Goal: Task Accomplishment & Management: Manage account settings

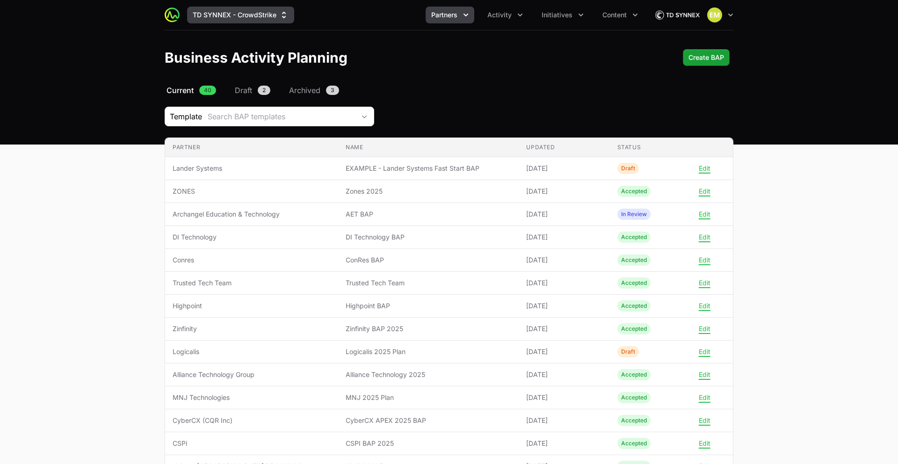
click at [265, 10] on button "TD SYNNEX - CrowdStrike" at bounding box center [240, 15] width 107 height 17
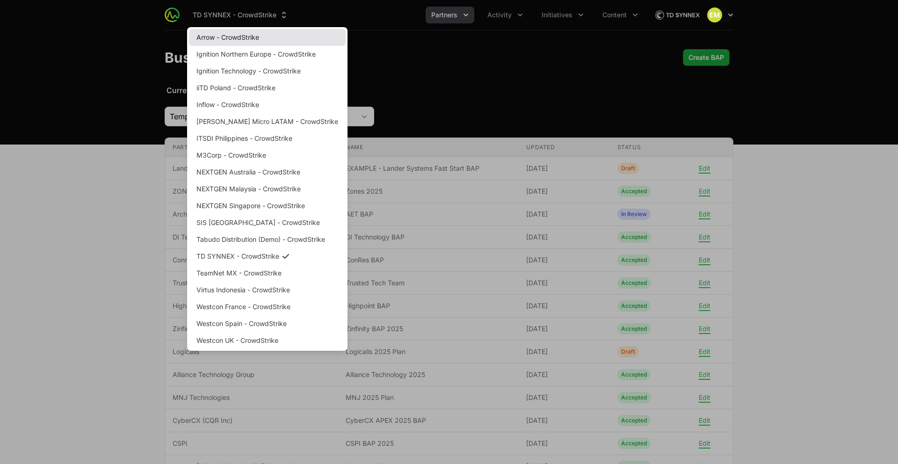
click at [247, 36] on link "Arrow - CrowdStrike" at bounding box center [267, 37] width 157 height 17
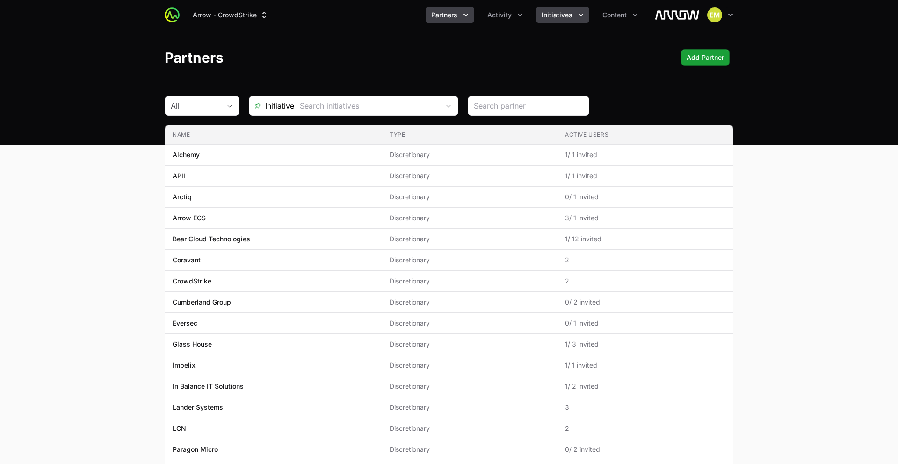
click at [555, 16] on span "Initiatives" at bounding box center [556, 14] width 31 height 9
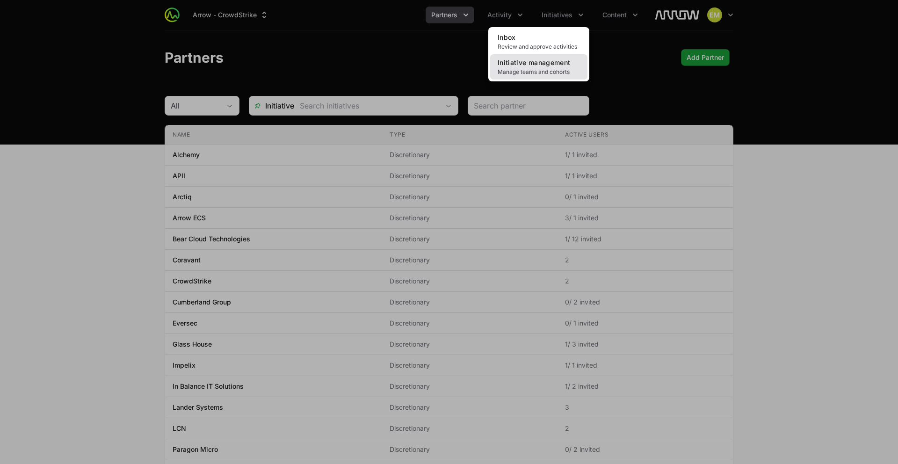
click at [542, 64] on span "Initiative management" at bounding box center [534, 62] width 72 height 8
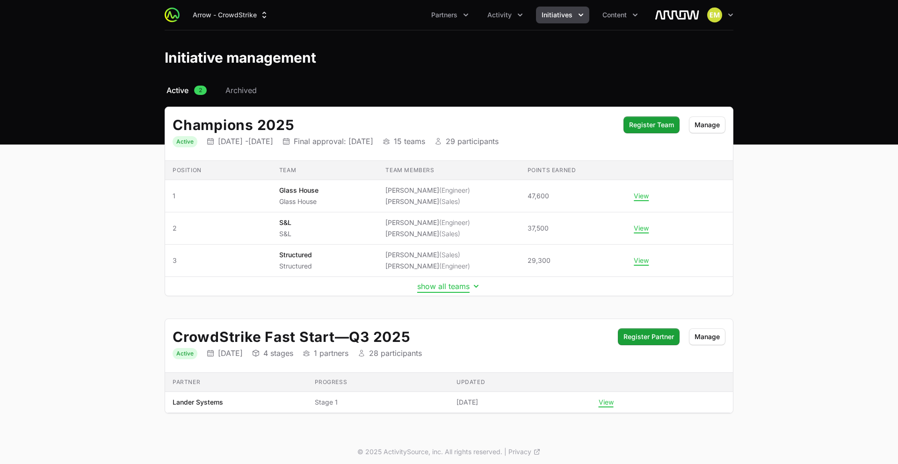
click at [446, 287] on button "show all teams" at bounding box center [449, 285] width 64 height 9
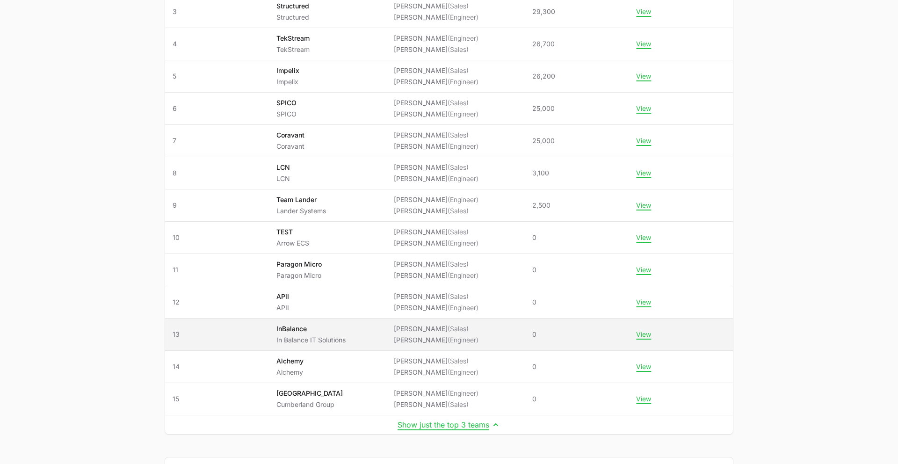
scroll to position [250, 0]
click at [447, 330] on span "(Sales)" at bounding box center [457, 328] width 21 height 8
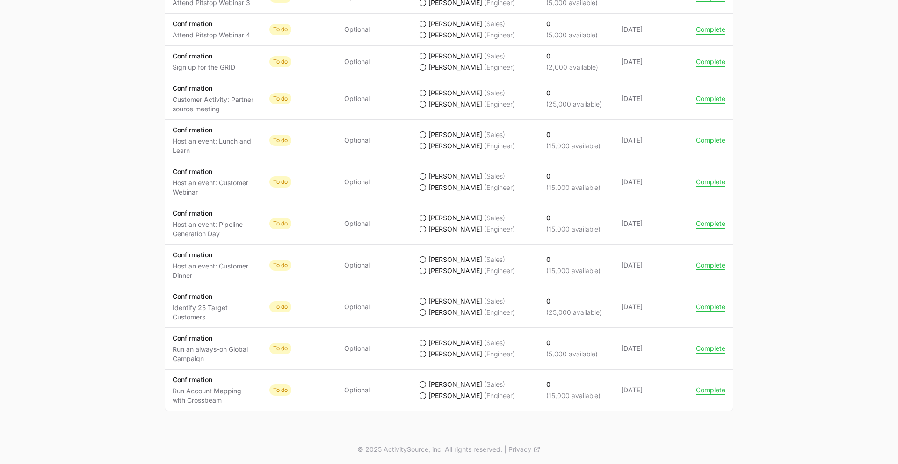
scroll to position [804, 0]
click at [707, 389] on button "Complete" at bounding box center [710, 388] width 29 height 8
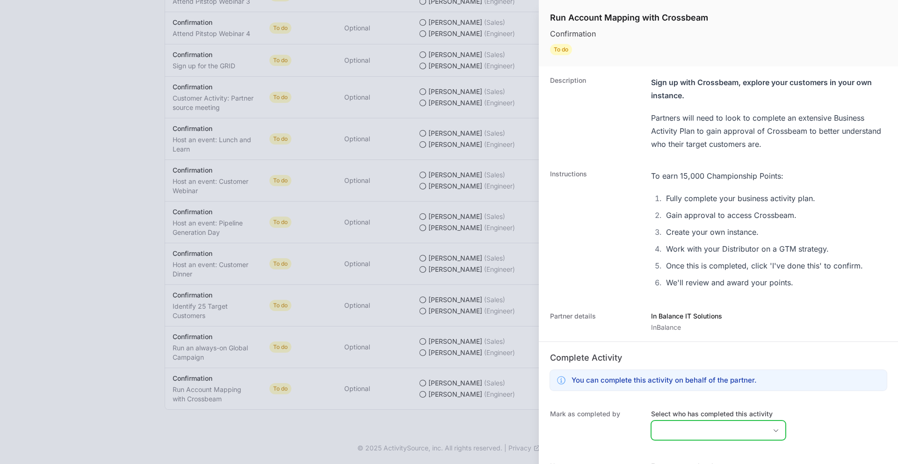
click at [679, 425] on input "Select who has completed this activity" at bounding box center [708, 430] width 115 height 19
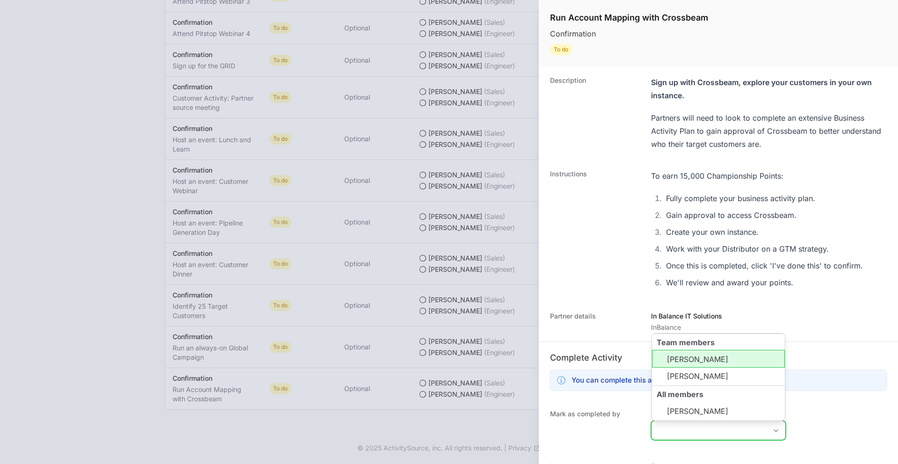
click at [680, 362] on li "[PERSON_NAME]" at bounding box center [718, 359] width 133 height 18
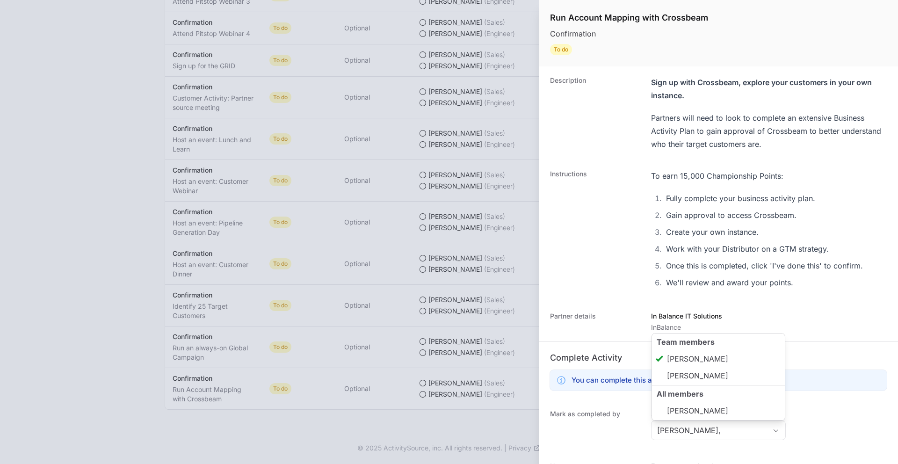
type input "[PERSON_NAME]"
drag, startPoint x: 809, startPoint y: 434, endPoint x: 800, endPoint y: 431, distance: 9.8
click at [809, 434] on div "[PERSON_NAME] as completed by Select who has completed this activity [PERSON_NA…" at bounding box center [718, 426] width 359 height 52
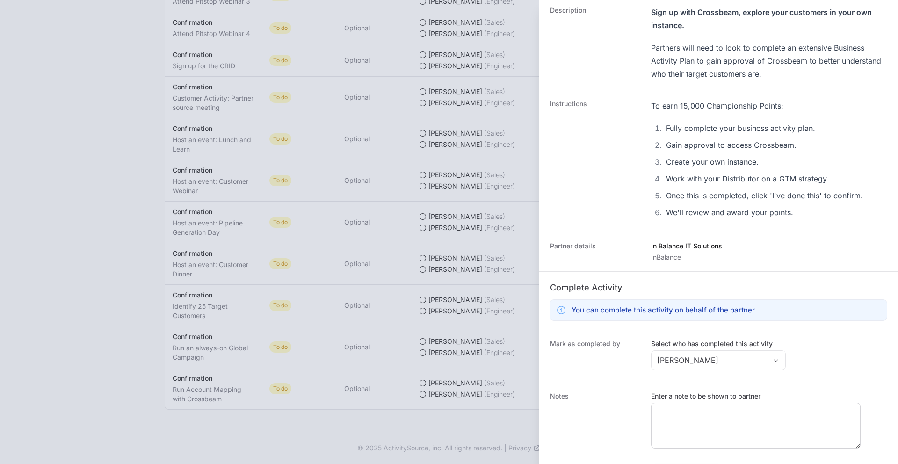
scroll to position [96, 0]
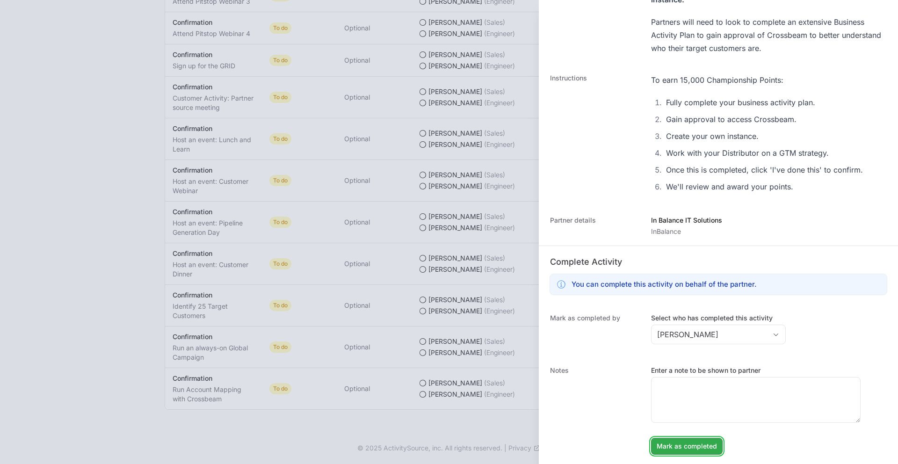
click at [695, 447] on span "Mark as completed" at bounding box center [687, 445] width 60 height 11
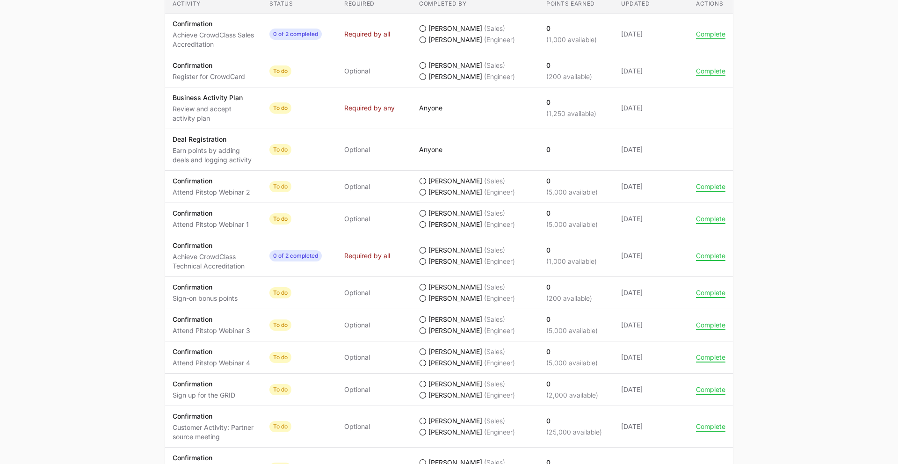
scroll to position [470, 0]
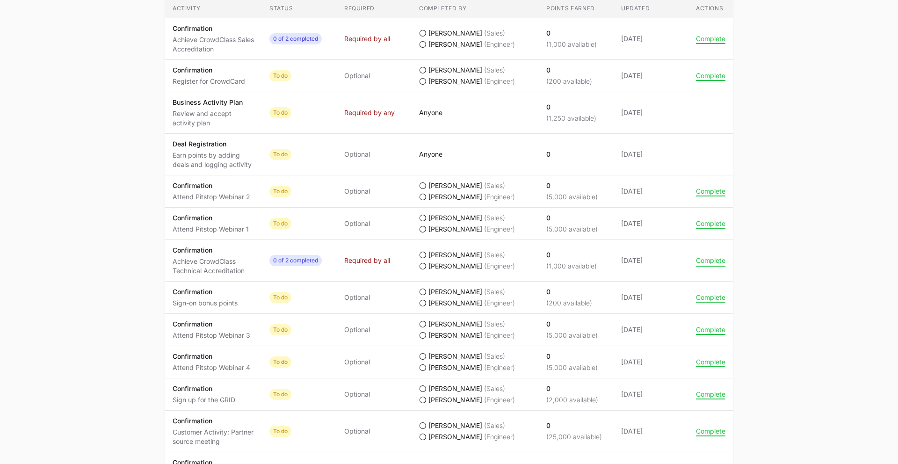
click at [714, 261] on button "Complete" at bounding box center [710, 260] width 29 height 8
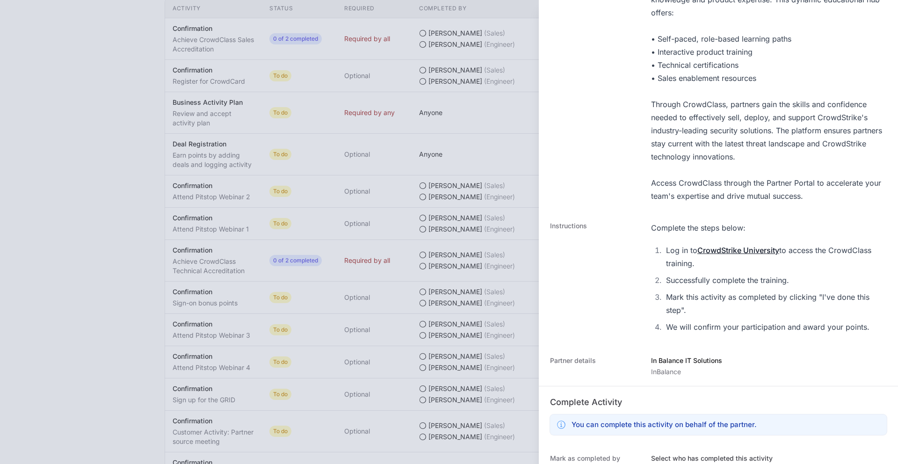
scroll to position [272, 0]
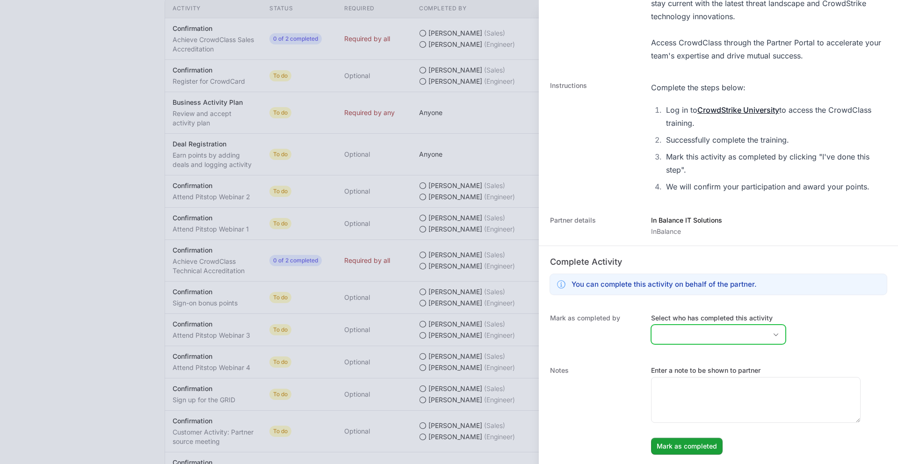
click at [685, 331] on input "Select who has completed this activity" at bounding box center [708, 334] width 115 height 19
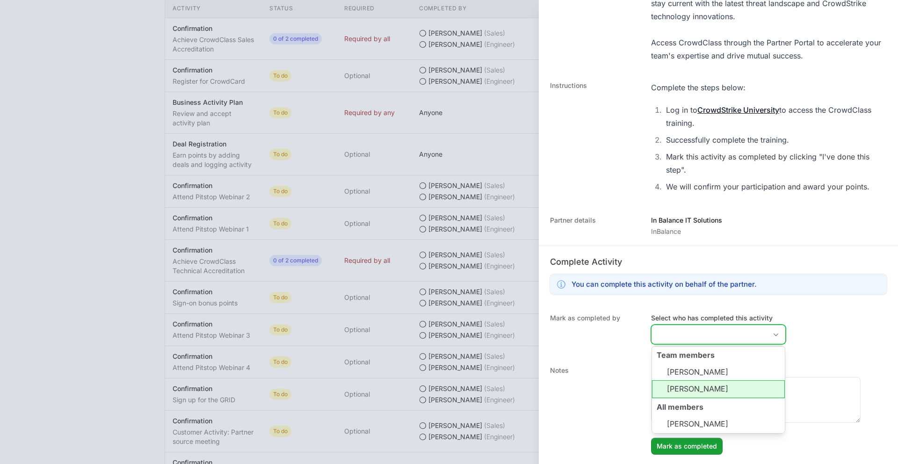
click at [699, 388] on li "[PERSON_NAME]" at bounding box center [718, 389] width 133 height 18
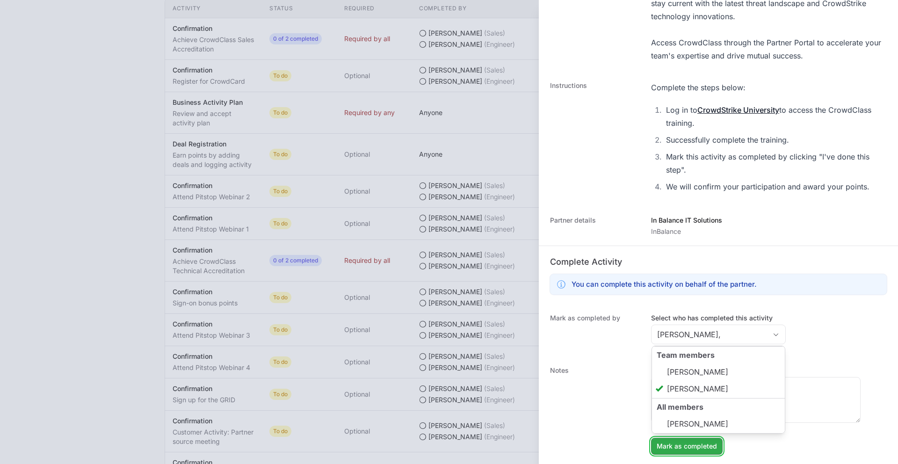
type input "[PERSON_NAME]"
click at [687, 445] on span "Mark as completed" at bounding box center [687, 445] width 60 height 11
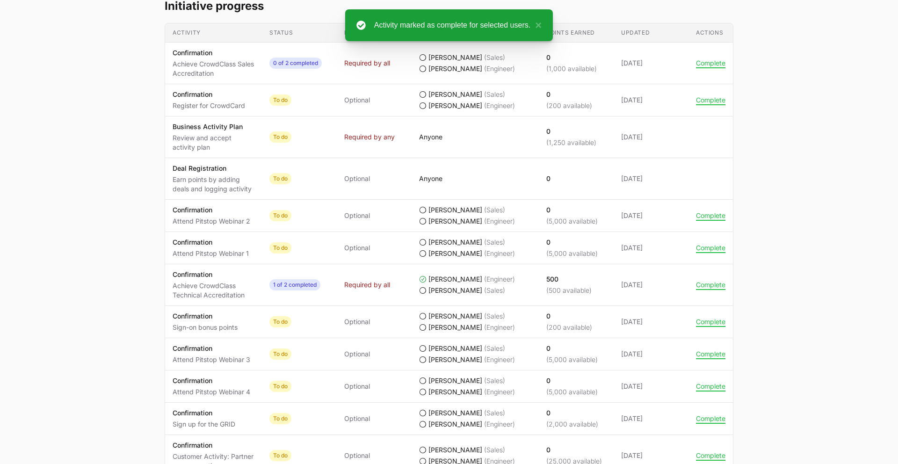
scroll to position [441, 0]
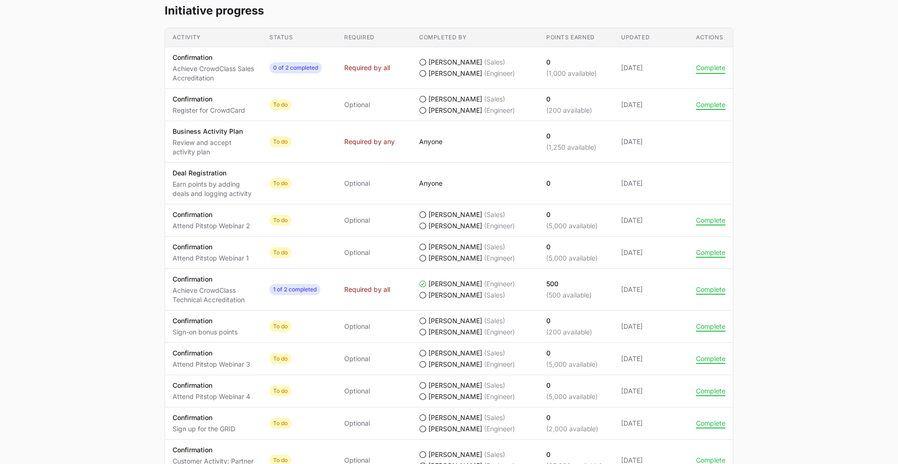
click at [708, 68] on button "Complete" at bounding box center [710, 68] width 29 height 8
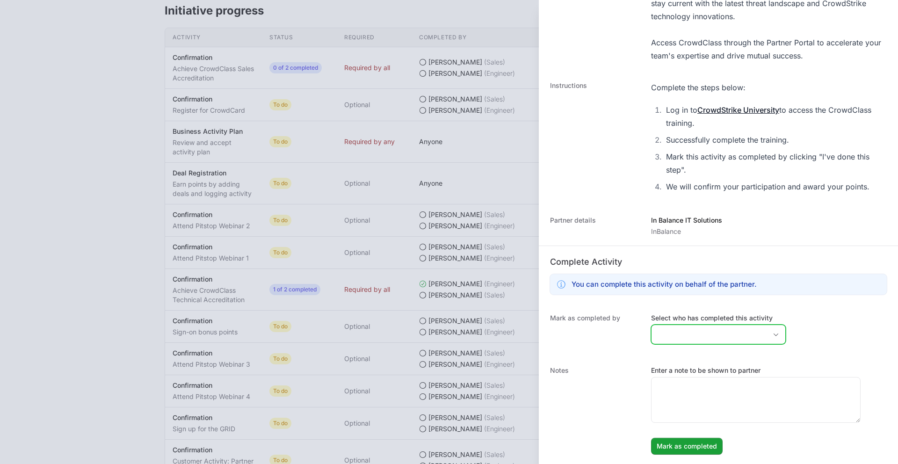
click at [670, 332] on input "Select who has completed this activity" at bounding box center [708, 334] width 115 height 19
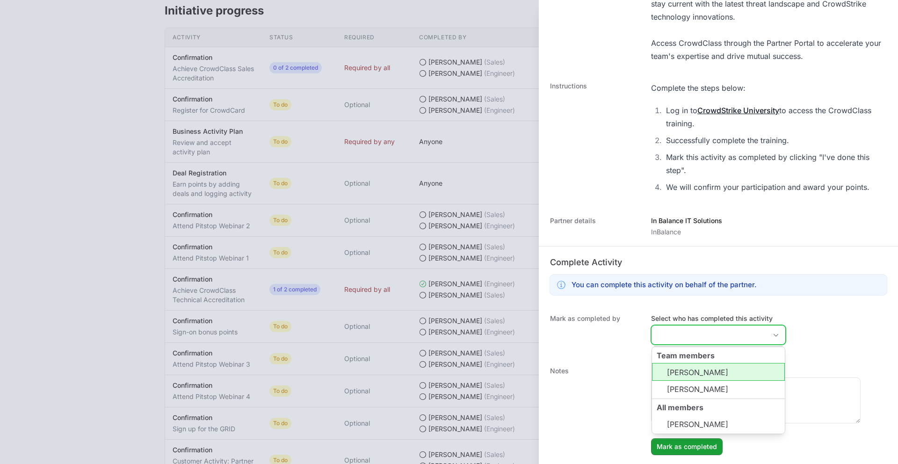
click at [690, 371] on li "[PERSON_NAME]" at bounding box center [718, 372] width 133 height 18
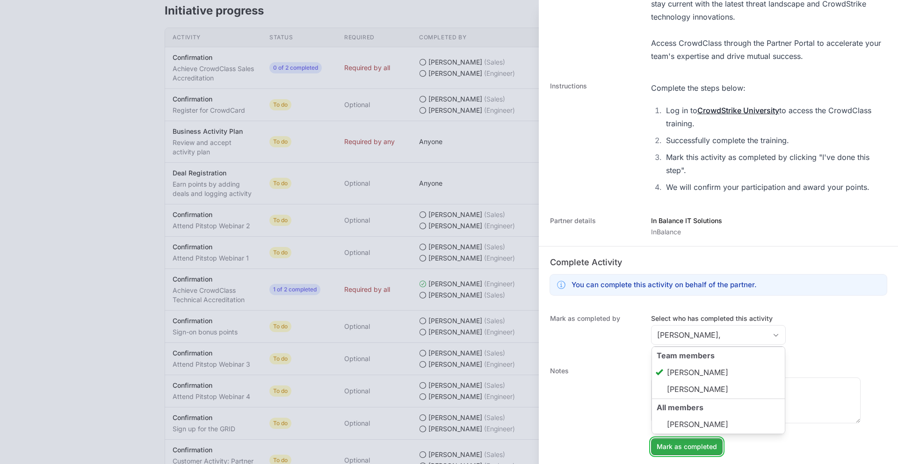
type input "[PERSON_NAME]"
click at [686, 445] on span "Mark as completed" at bounding box center [687, 446] width 60 height 11
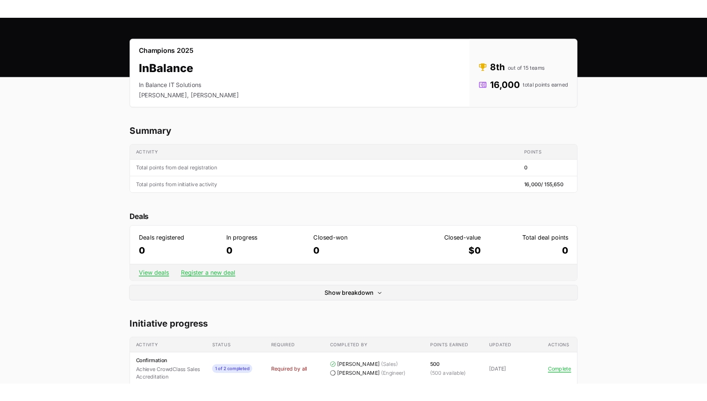
scroll to position [0, 0]
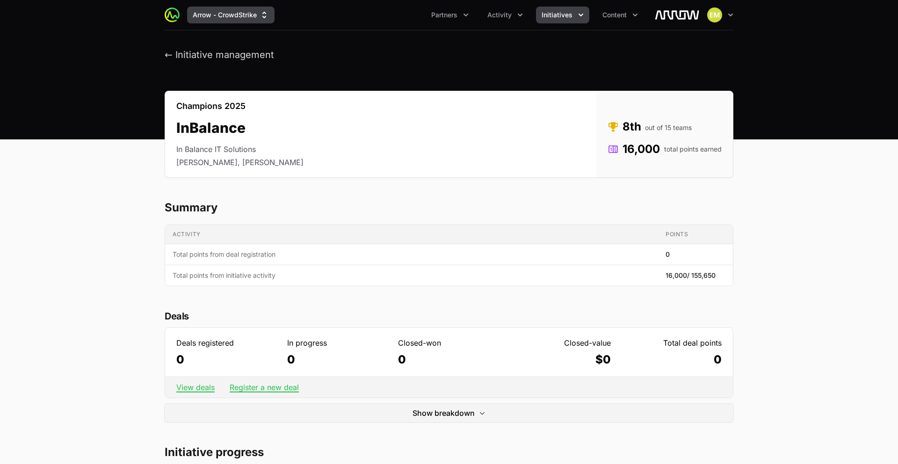
click at [251, 20] on button "Arrow - CrowdStrike" at bounding box center [230, 15] width 87 height 17
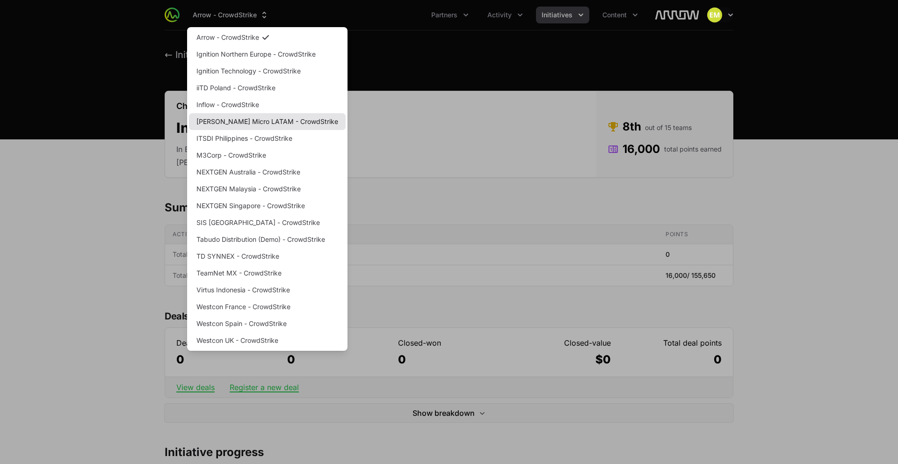
click at [235, 121] on link "[PERSON_NAME] Micro LATAM - CrowdStrike" at bounding box center [267, 121] width 157 height 17
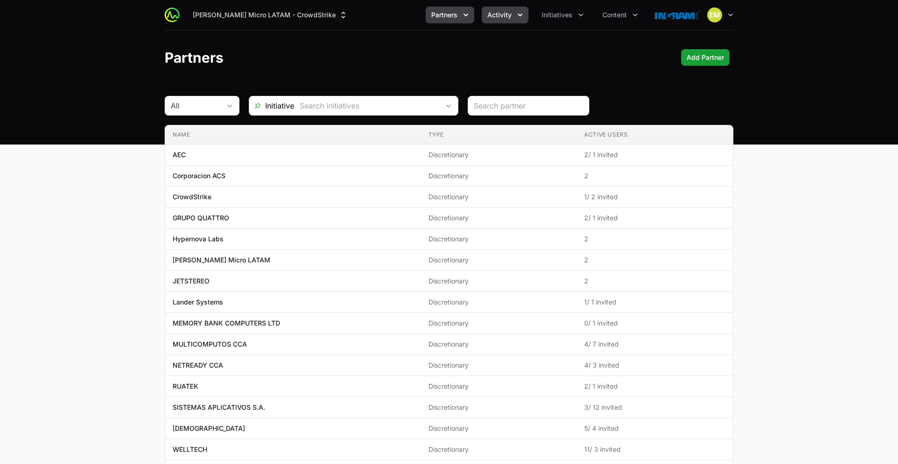
click at [493, 21] on button "Activity" at bounding box center [505, 15] width 47 height 17
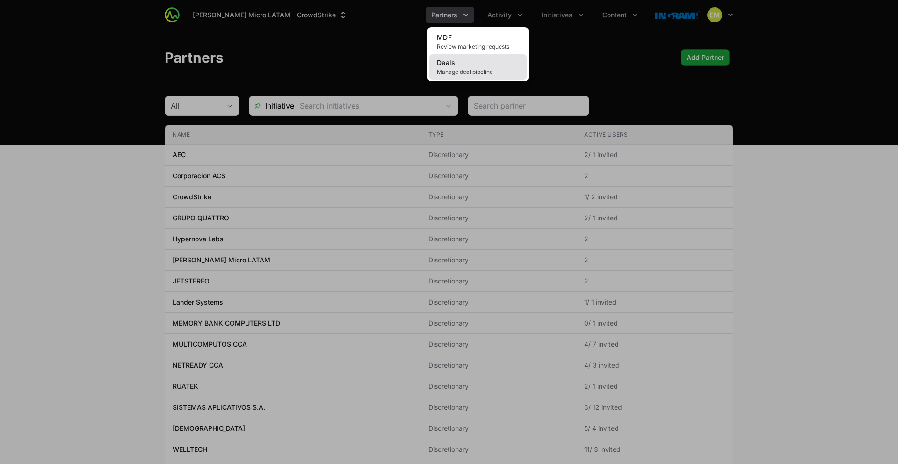
click at [487, 64] on link "Deals Manage deal pipeline" at bounding box center [477, 66] width 97 height 25
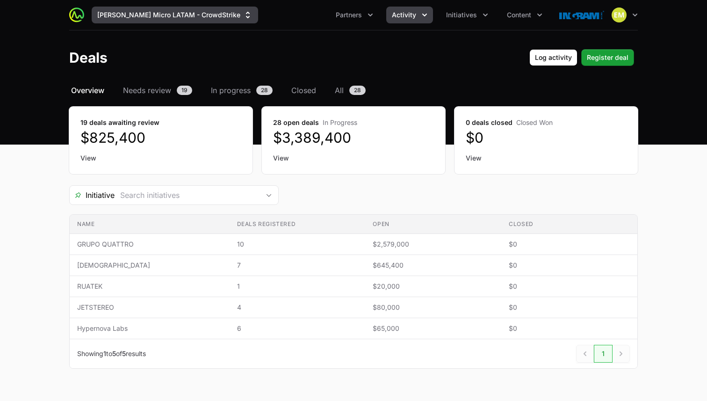
click at [120, 13] on button "[PERSON_NAME] Micro LATAM - CrowdStrike" at bounding box center [175, 15] width 166 height 17
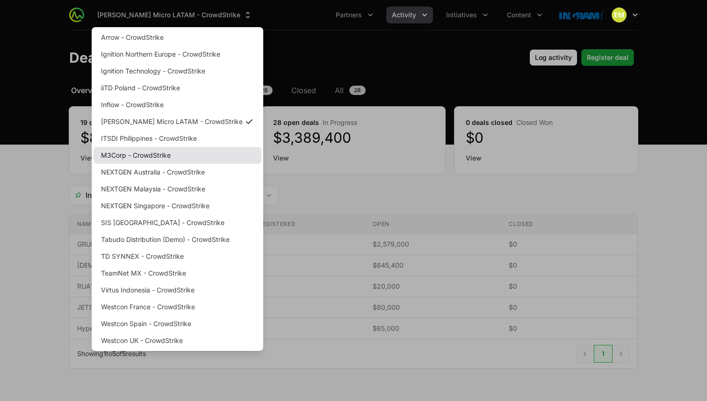
click at [121, 154] on link "M3Corp - CrowdStrike" at bounding box center [178, 155] width 168 height 17
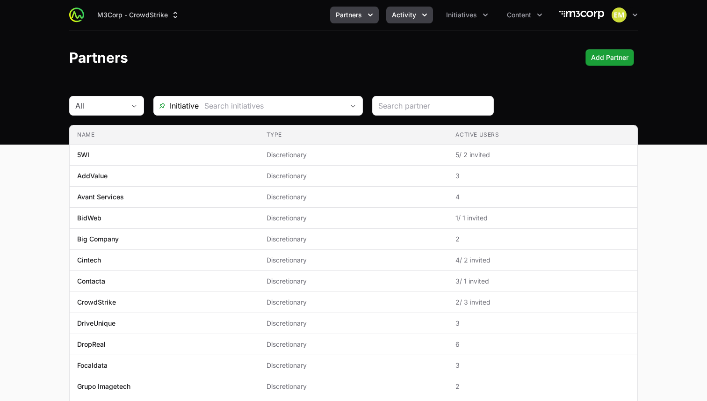
click at [410, 18] on span "Activity" at bounding box center [404, 14] width 24 height 9
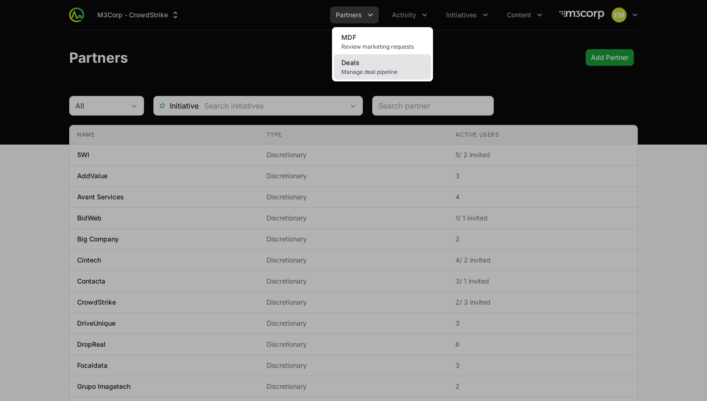
click at [397, 60] on link "Deals Manage deal pipeline" at bounding box center [382, 66] width 97 height 25
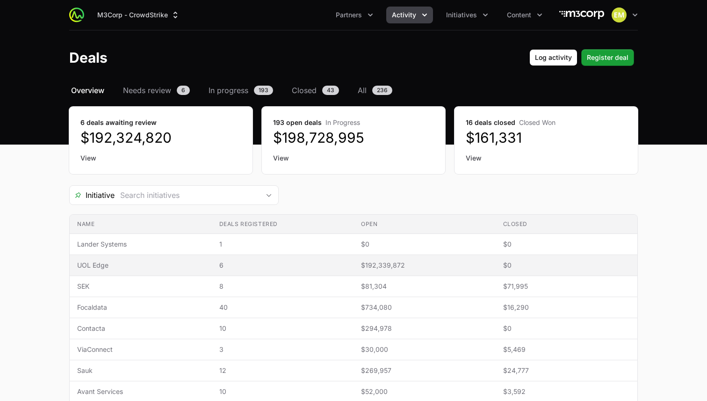
click at [385, 261] on span "$192,339,872" at bounding box center [424, 264] width 127 height 9
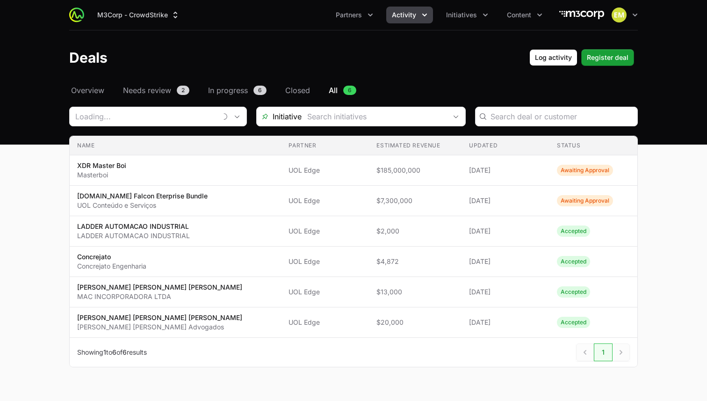
type input "UOL Edge"
click at [465, 14] on span "Initiatives" at bounding box center [461, 14] width 31 height 9
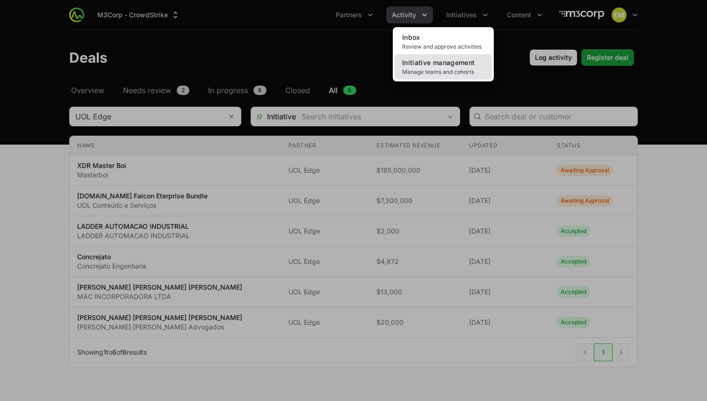
click at [463, 60] on span "Initiative management" at bounding box center [438, 62] width 72 height 8
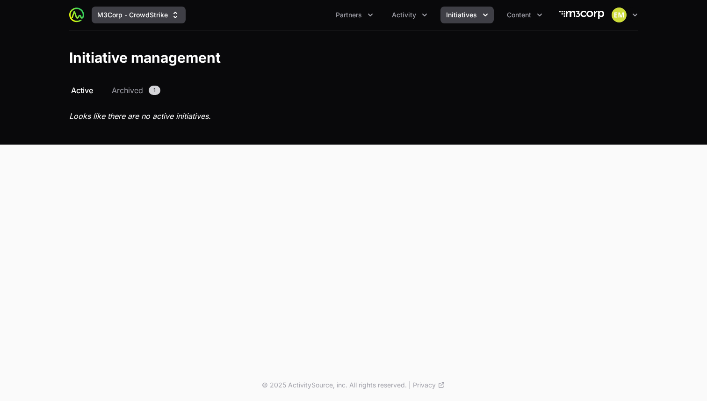
click at [149, 18] on button "M3Corp - CrowdStrike" at bounding box center [139, 15] width 94 height 17
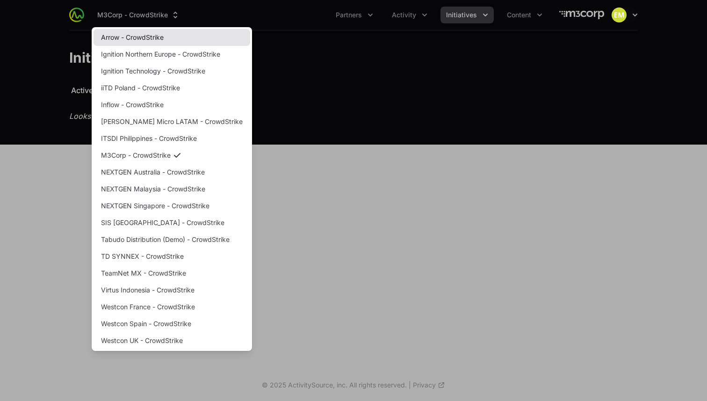
click at [132, 42] on link "Arrow - CrowdStrike" at bounding box center [172, 37] width 157 height 17
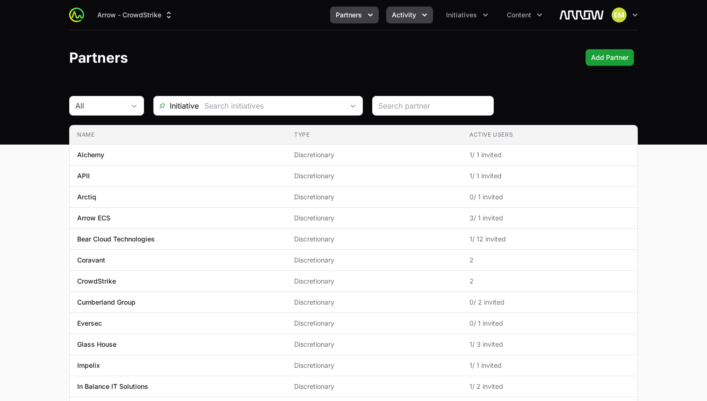
click at [402, 16] on span "Activity" at bounding box center [404, 14] width 24 height 9
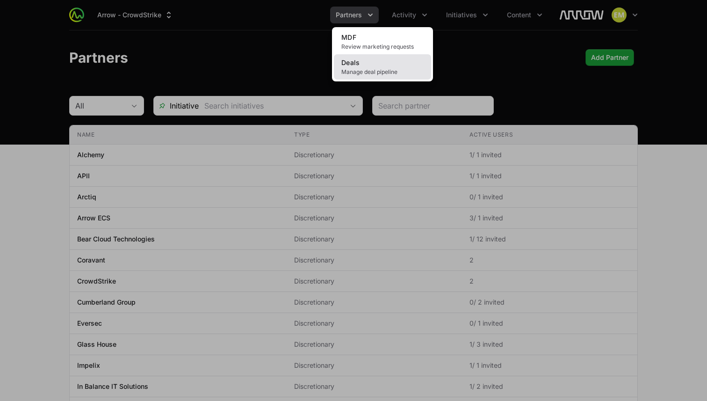
click at [379, 65] on link "Deals Manage deal pipeline" at bounding box center [382, 66] width 97 height 25
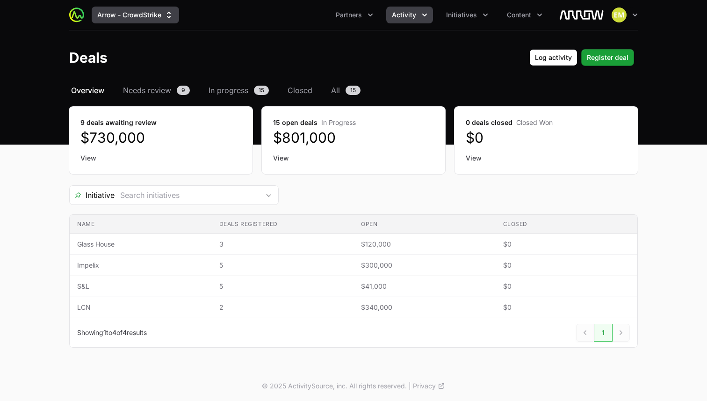
click at [142, 16] on button "Arrow - CrowdStrike" at bounding box center [135, 15] width 87 height 17
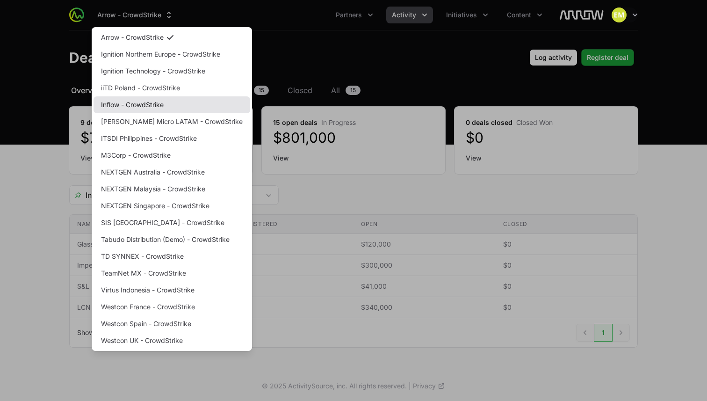
click at [120, 105] on link "Inflow - CrowdStrike" at bounding box center [172, 104] width 157 height 17
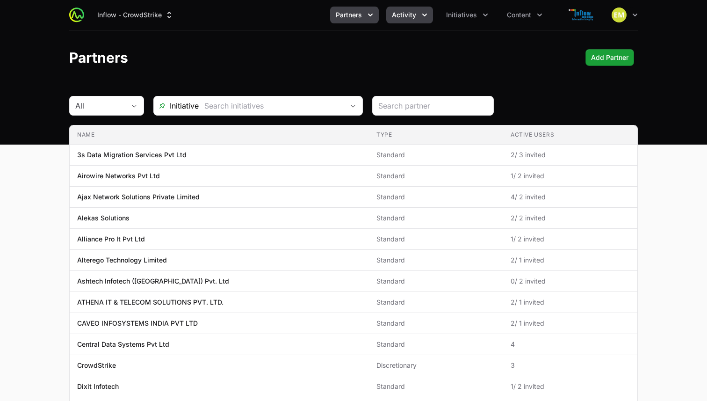
click at [408, 12] on span "Activity" at bounding box center [404, 14] width 24 height 9
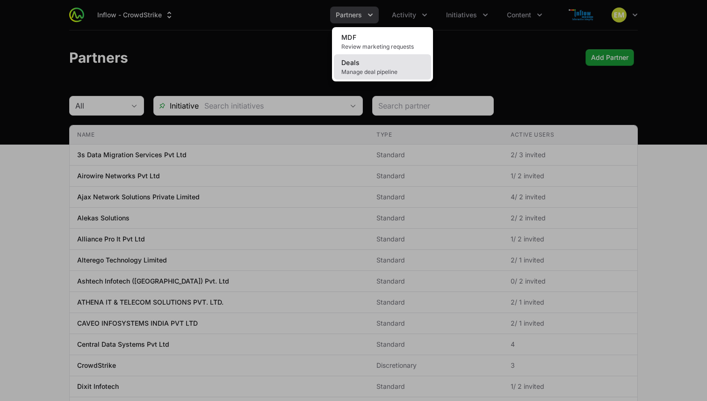
click at [390, 71] on span "Manage deal pipeline" at bounding box center [382, 71] width 82 height 7
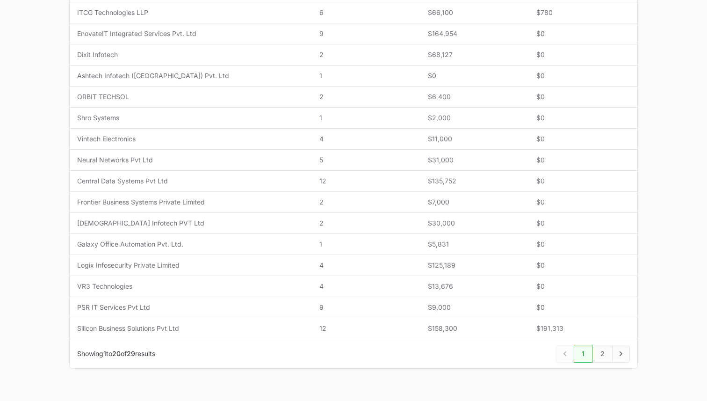
scroll to position [338, 0]
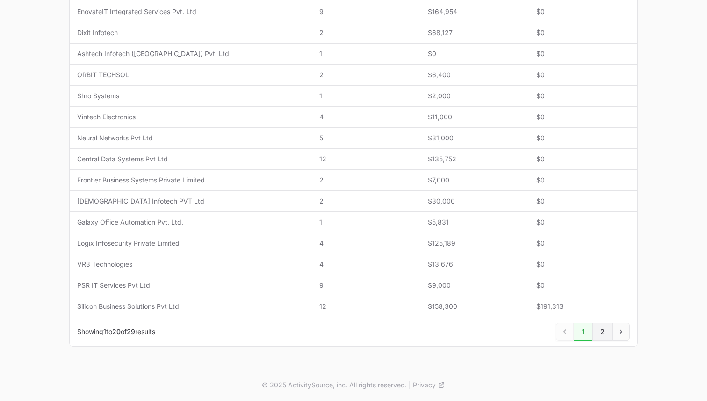
click at [604, 332] on link "2" at bounding box center [602, 332] width 20 height 18
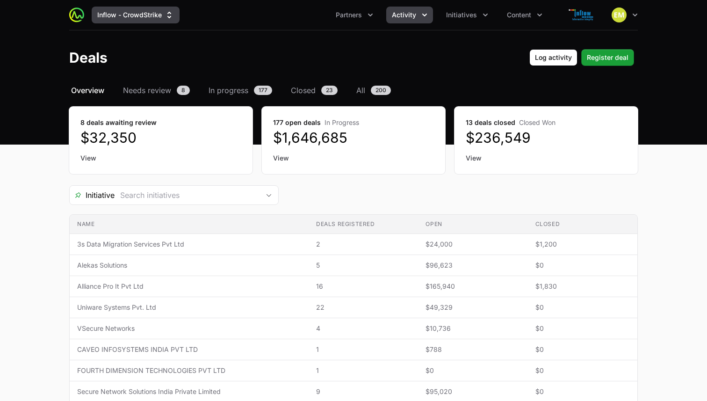
click at [126, 15] on button "Inflow - CrowdStrike" at bounding box center [136, 15] width 88 height 17
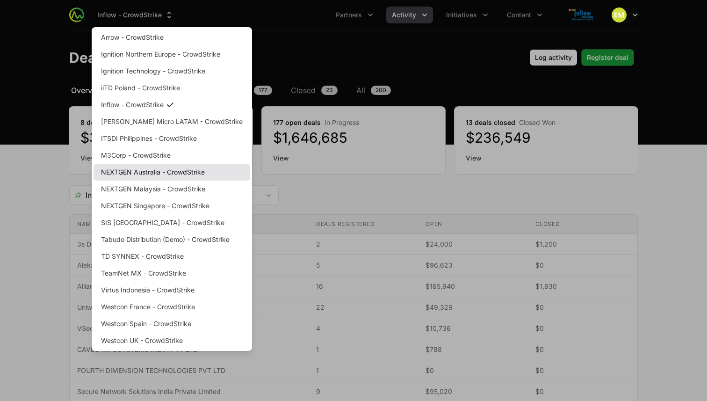
click at [141, 174] on link "NEXTGEN Australia - CrowdStrike" at bounding box center [172, 172] width 157 height 17
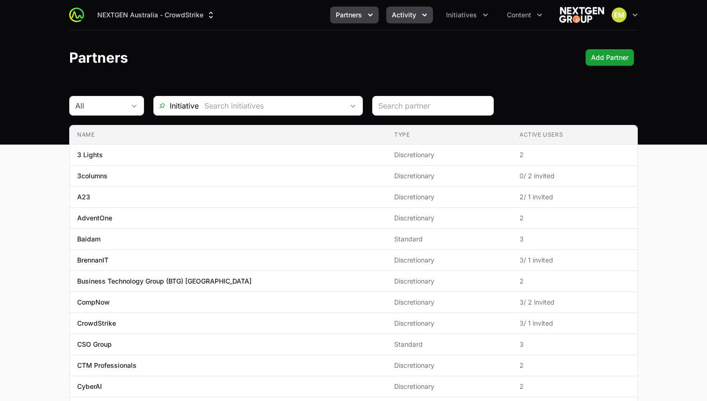
click at [405, 14] on span "Activity" at bounding box center [404, 14] width 24 height 9
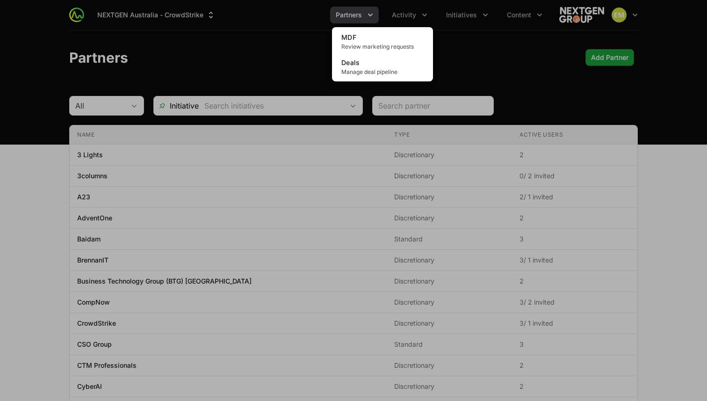
click at [357, 14] on div "Activity menu" at bounding box center [353, 200] width 707 height 401
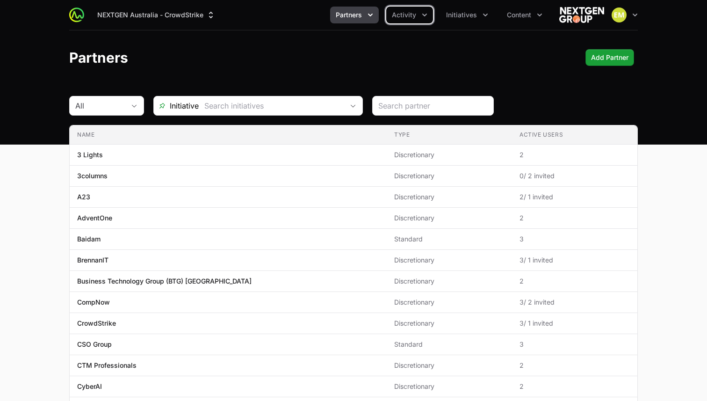
click at [357, 14] on span "Partners" at bounding box center [349, 14] width 26 height 9
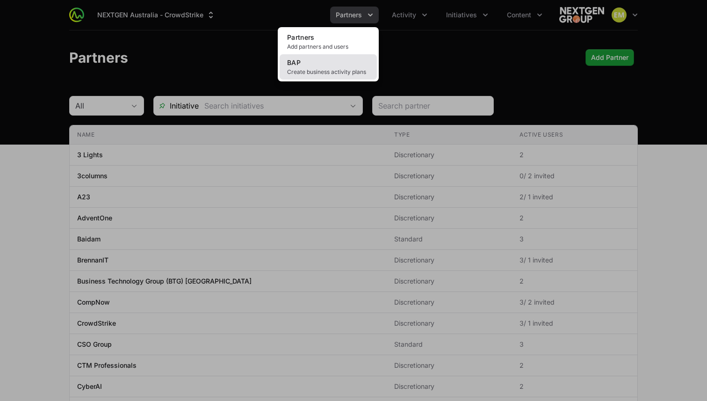
click at [335, 71] on span "Create business activity plans" at bounding box center [328, 71] width 82 height 7
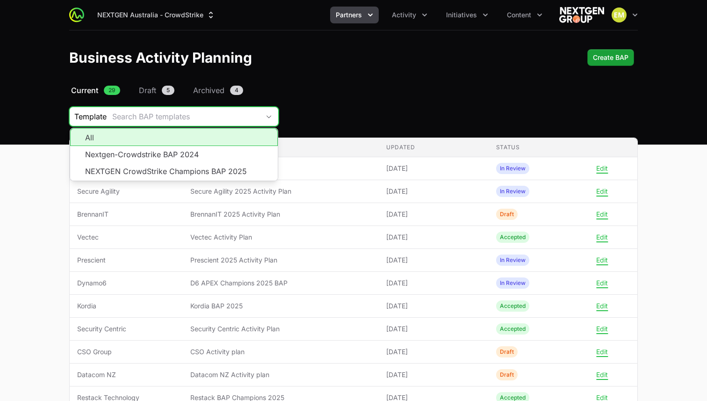
click at [219, 117] on div "Search BAP templates" at bounding box center [185, 116] width 147 height 11
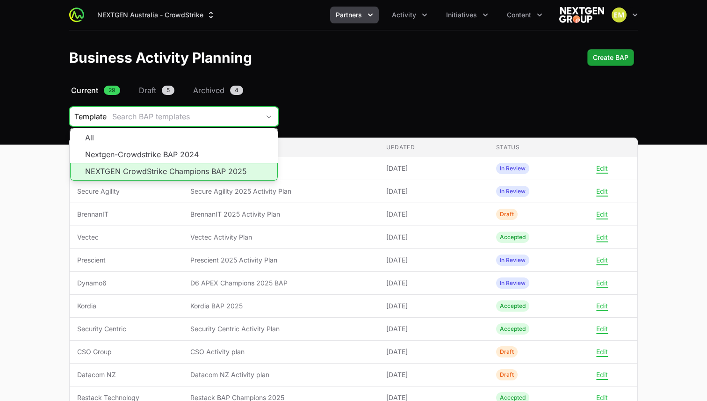
click at [186, 170] on li "NEXTGEN CrowdStrike Champions BAP 2025" at bounding box center [174, 172] width 208 height 18
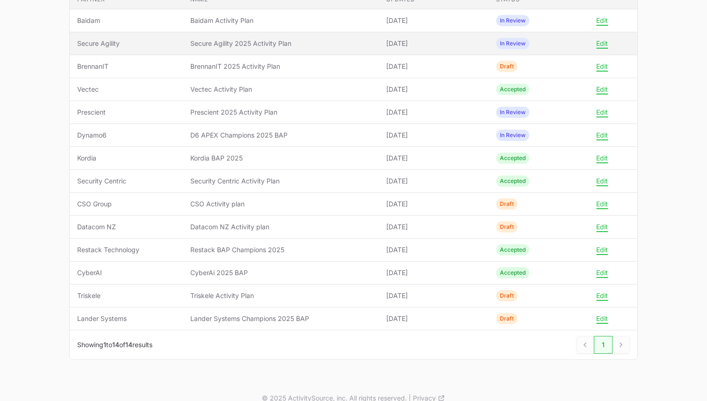
scroll to position [158, 0]
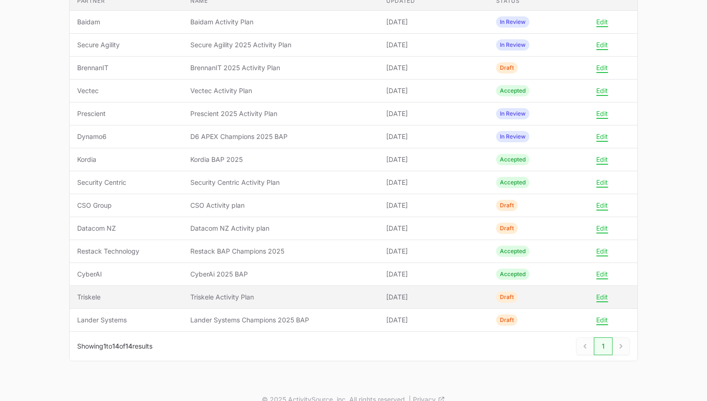
click at [200, 301] on span "Triskele Activity Plan" at bounding box center [280, 296] width 181 height 9
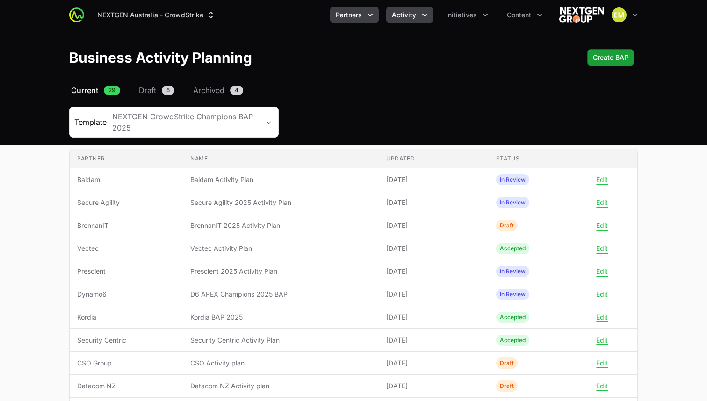
click at [433, 17] on button "Activity" at bounding box center [409, 15] width 47 height 17
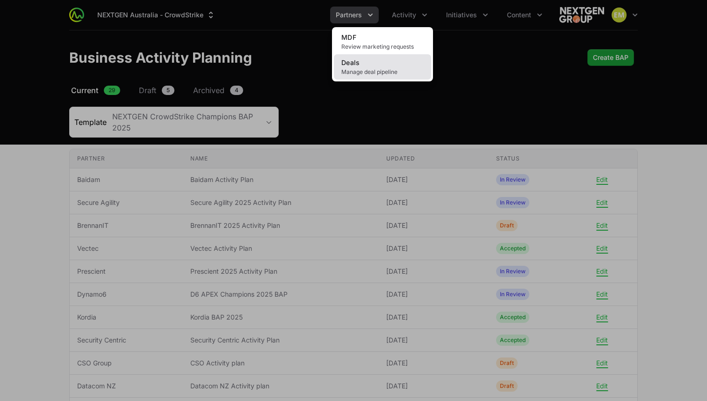
click at [377, 73] on span "Manage deal pipeline" at bounding box center [382, 71] width 82 height 7
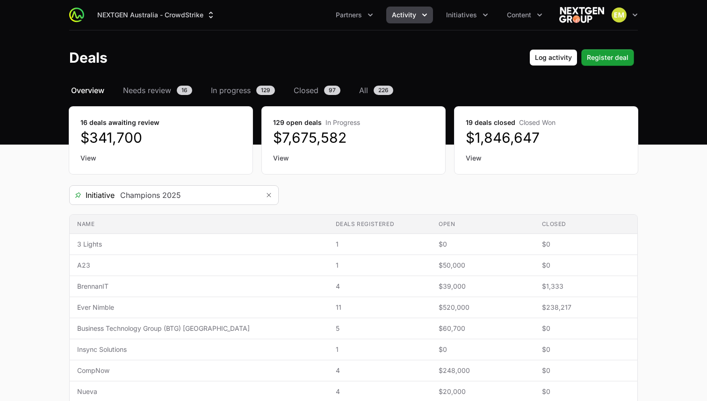
click at [233, 188] on div "Select a tab Overview Needs review In progress Closed All Overview Needs review…" at bounding box center [353, 396] width 599 height 622
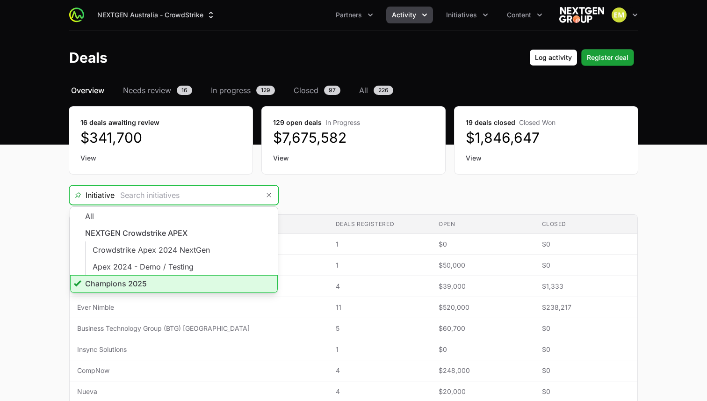
click at [251, 201] on input "Deals Filters" at bounding box center [187, 195] width 145 height 19
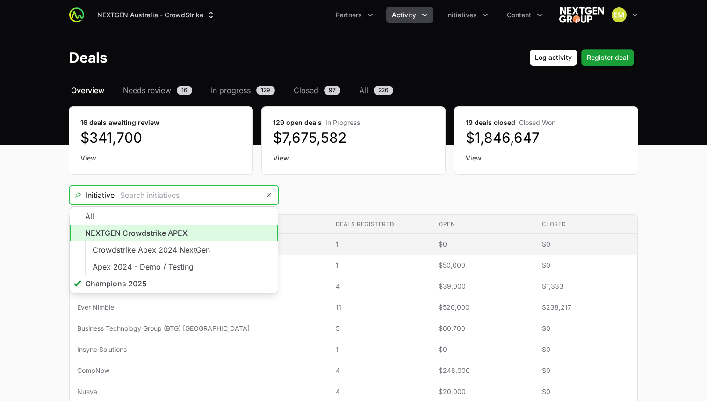
click at [183, 236] on li "NEXTGEN Crowdstrike APEX" at bounding box center [174, 232] width 208 height 17
type input "NEXTGEN Crowdstrike APEX"
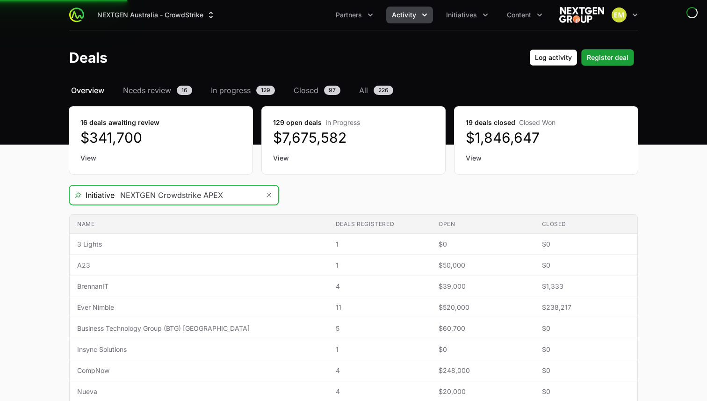
click at [188, 193] on input "NEXTGEN Crowdstrike APEX" at bounding box center [187, 195] width 145 height 19
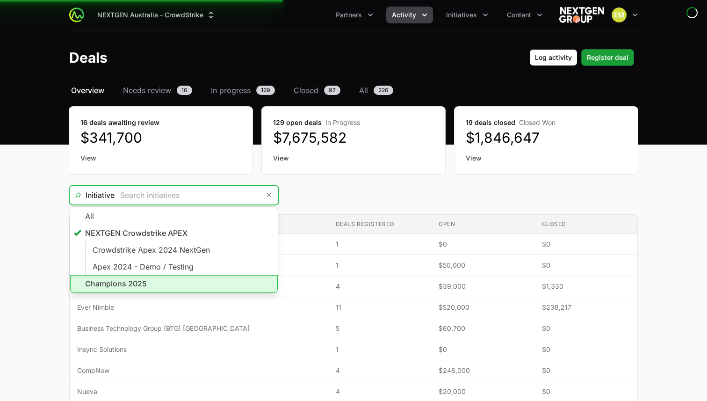
click at [172, 279] on li "Champions 2025" at bounding box center [174, 284] width 208 height 18
type input "Champions 2025"
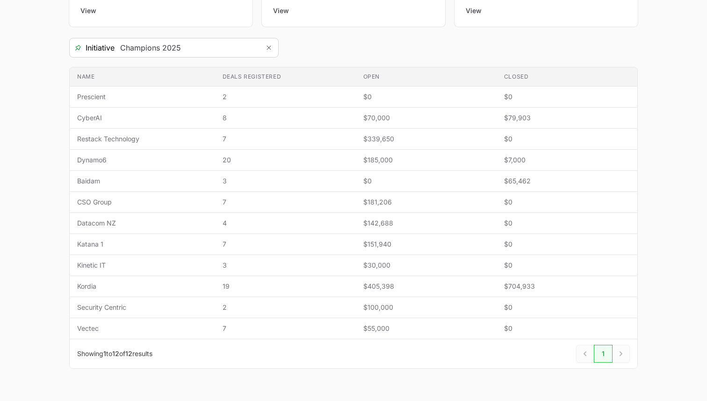
scroll to position [169, 0]
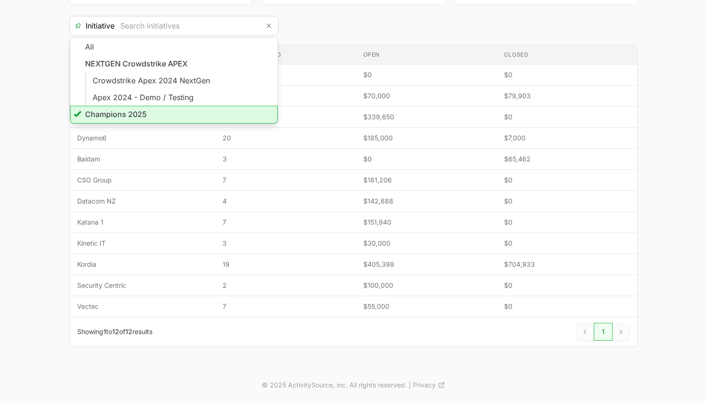
type input "Champions 2025"
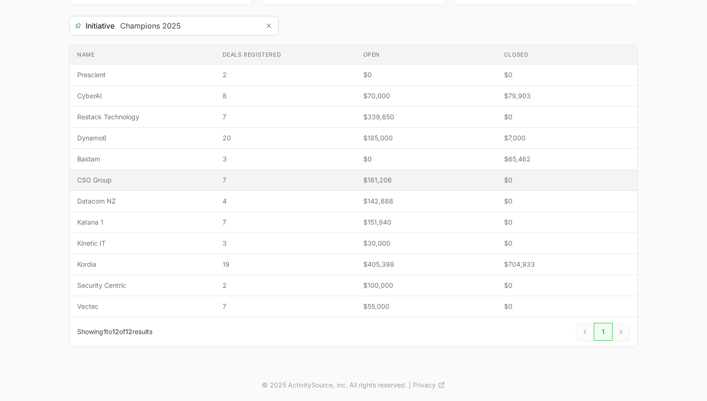
scroll to position [0, 0]
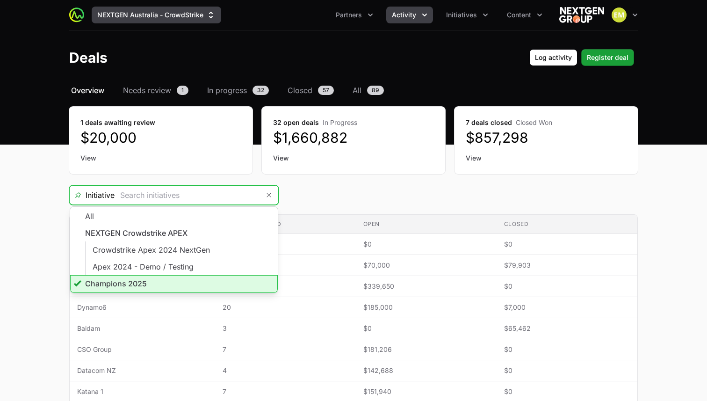
click at [140, 17] on button "NEXTGEN Australia - CrowdStrike" at bounding box center [157, 15] width 130 height 17
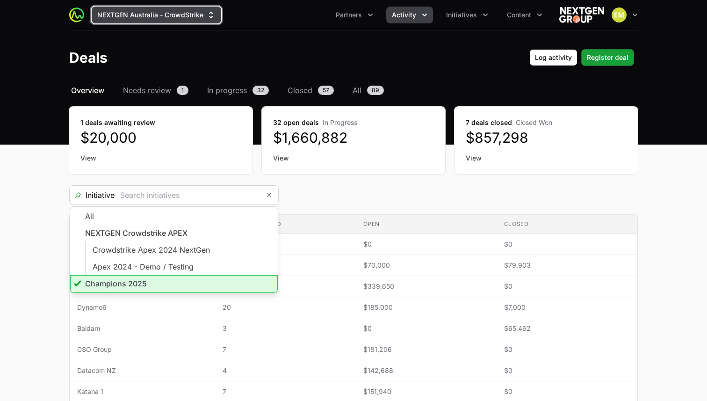
type input "Champions 2025"
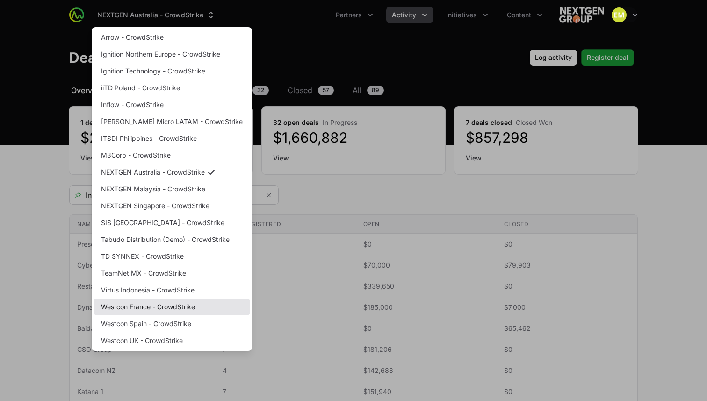
click at [166, 309] on link "Westcon France - CrowdStrike" at bounding box center [172, 306] width 157 height 17
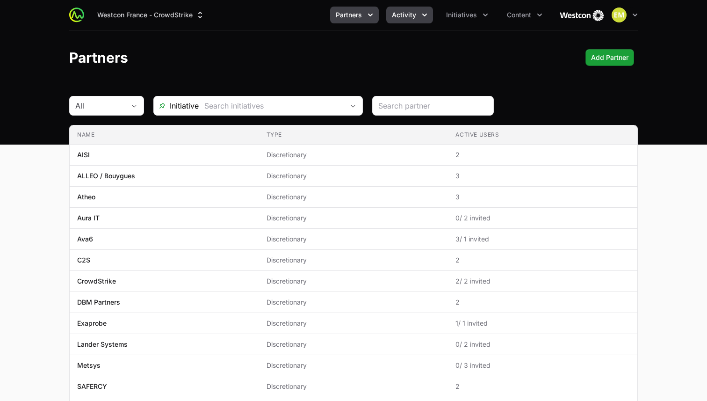
click at [403, 12] on span "Activity" at bounding box center [404, 14] width 24 height 9
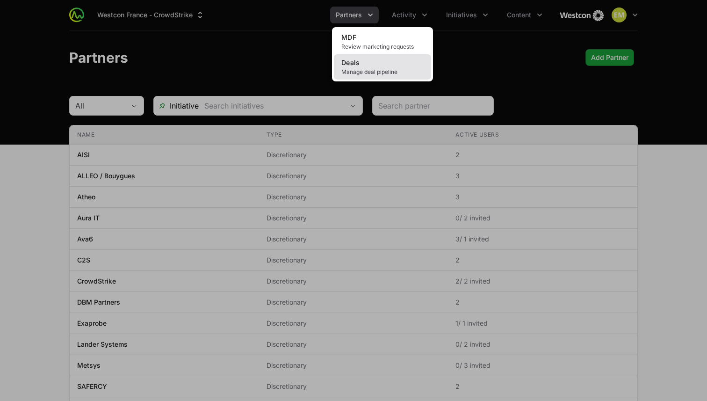
click at [398, 65] on link "Deals Manage deal pipeline" at bounding box center [382, 66] width 97 height 25
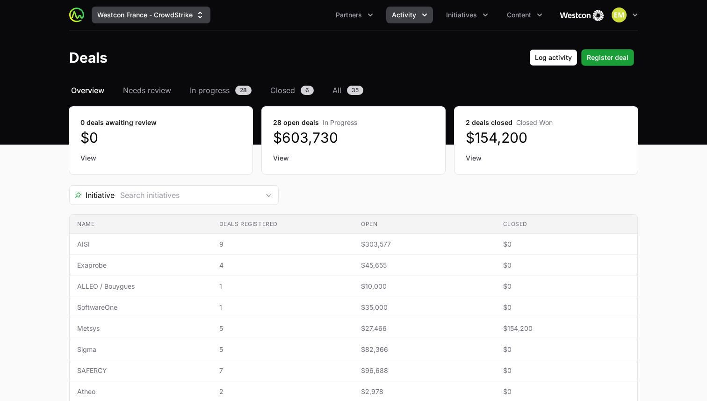
click at [174, 13] on button "Westcon France - CrowdStrike" at bounding box center [151, 15] width 119 height 17
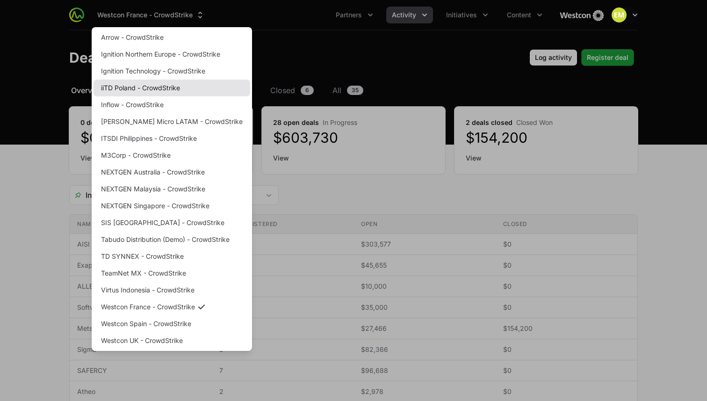
click at [137, 92] on link "iiTD Poland - CrowdStrike" at bounding box center [172, 87] width 157 height 17
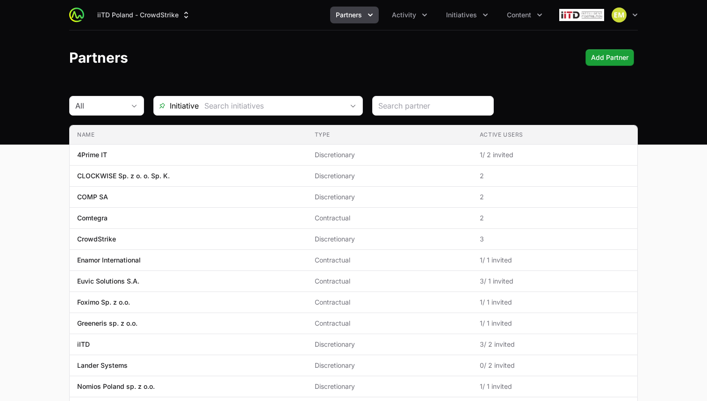
click at [355, 14] on span "Partners" at bounding box center [349, 14] width 26 height 9
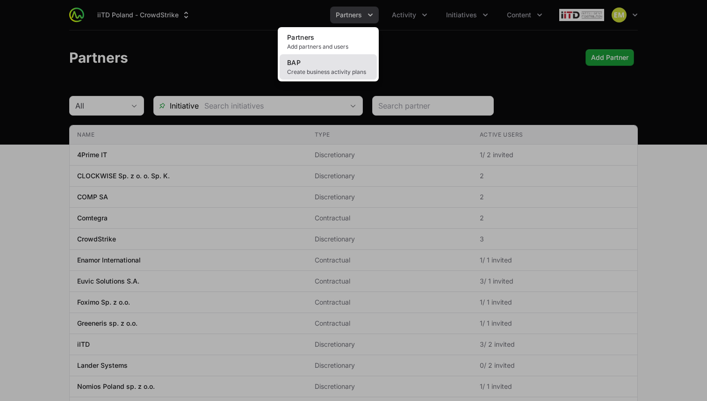
click at [325, 65] on link "BAP Create business activity plans" at bounding box center [328, 66] width 97 height 25
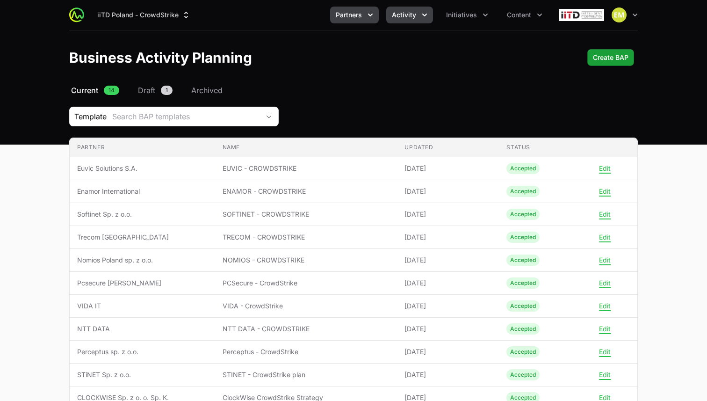
click at [398, 18] on span "Activity" at bounding box center [404, 14] width 24 height 9
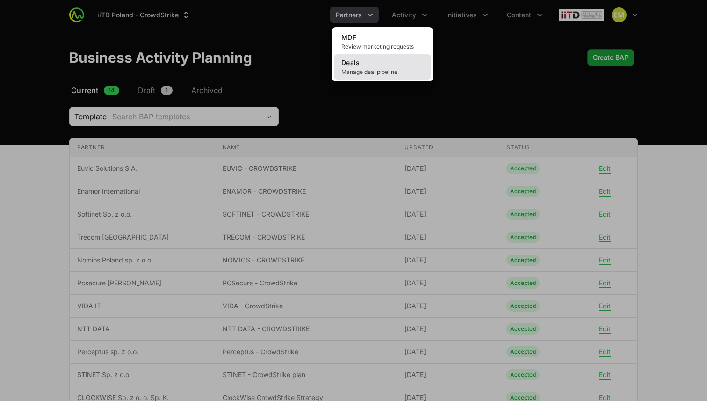
click at [386, 60] on link "Deals Manage deal pipeline" at bounding box center [382, 66] width 97 height 25
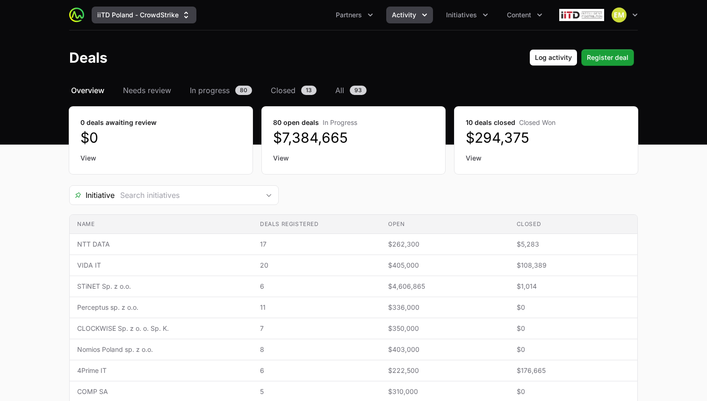
click at [125, 14] on button "iiTD Poland - CrowdStrike" at bounding box center [144, 15] width 105 height 17
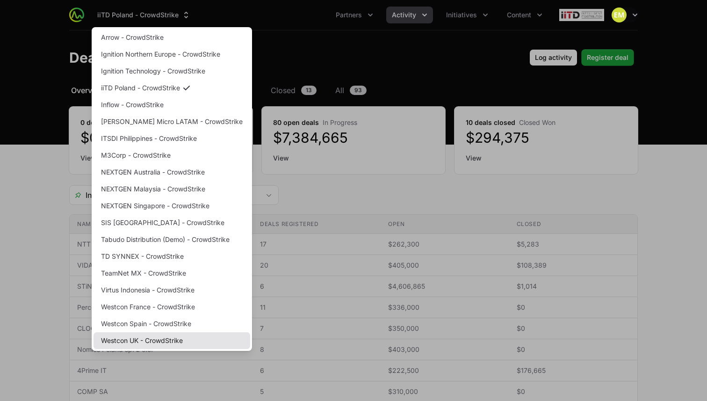
click at [135, 341] on link "Westcon UK - CrowdStrike" at bounding box center [172, 340] width 157 height 17
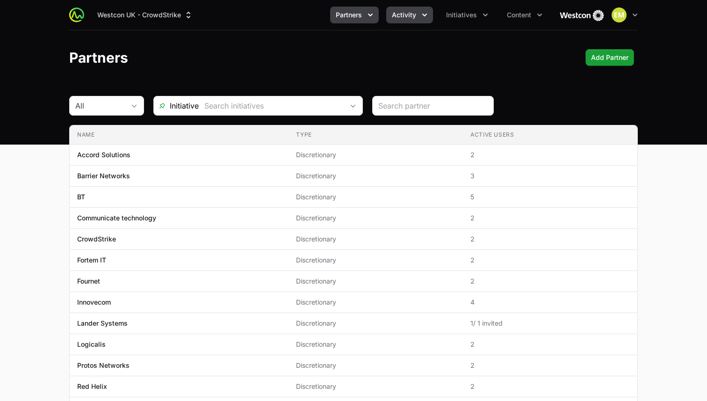
click at [416, 12] on span "Activity" at bounding box center [404, 14] width 24 height 9
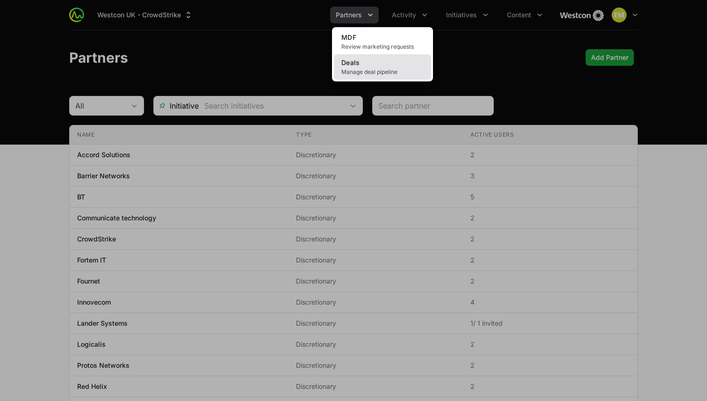
click at [401, 70] on span "Manage deal pipeline" at bounding box center [382, 71] width 82 height 7
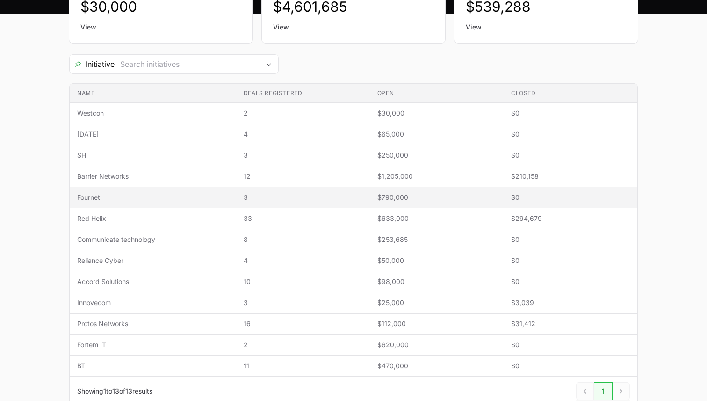
scroll to position [151, 0]
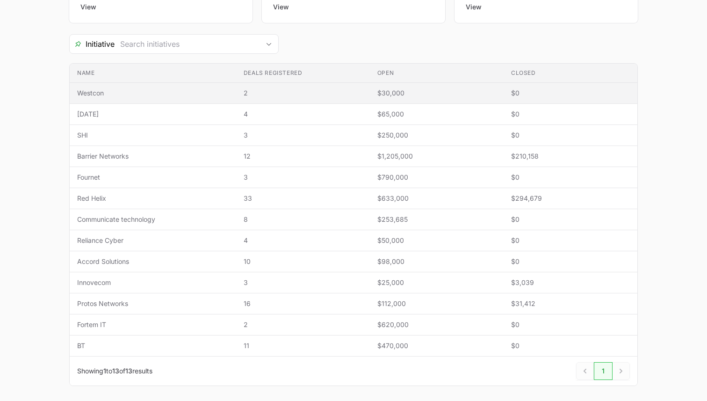
click at [338, 96] on span "2" at bounding box center [303, 92] width 119 height 9
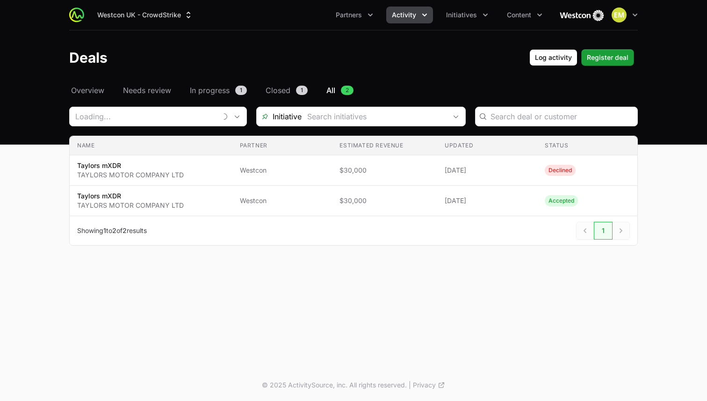
type input "Westcon"
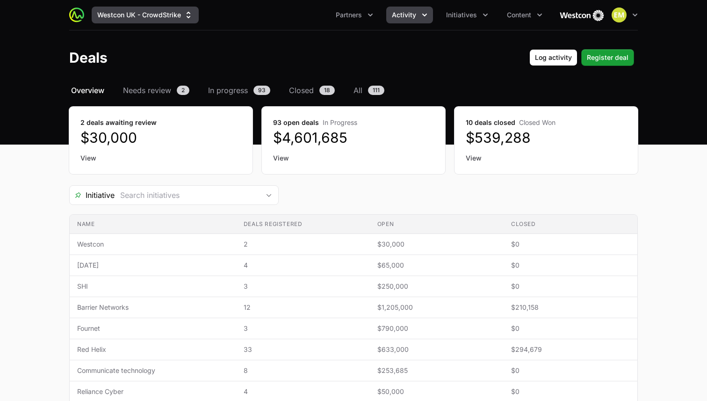
click at [178, 18] on button "Westcon UK - CrowdStrike" at bounding box center [145, 15] width 107 height 17
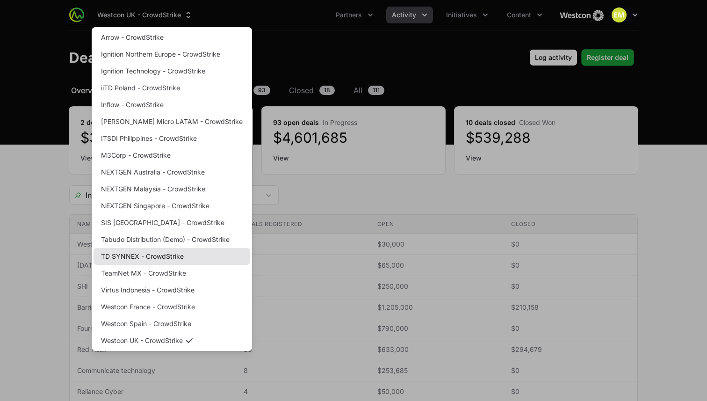
click at [158, 260] on link "TD SYNNEX - CrowdStrike" at bounding box center [172, 256] width 157 height 17
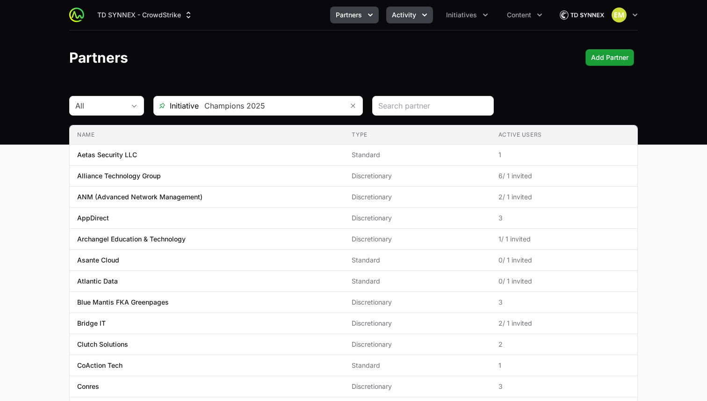
click at [409, 17] on span "Activity" at bounding box center [404, 14] width 24 height 9
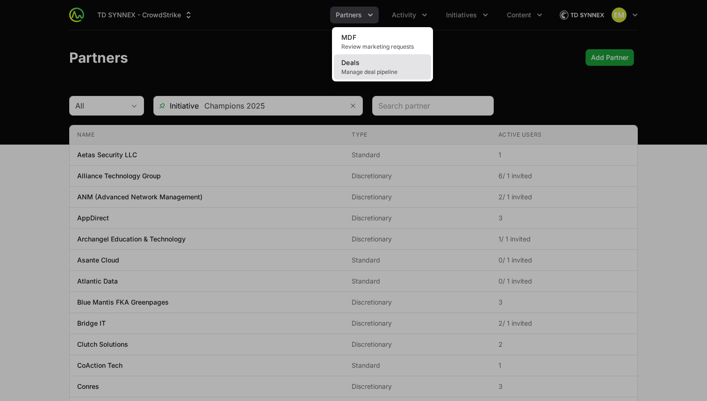
click at [409, 63] on link "Deals Manage deal pipeline" at bounding box center [382, 66] width 97 height 25
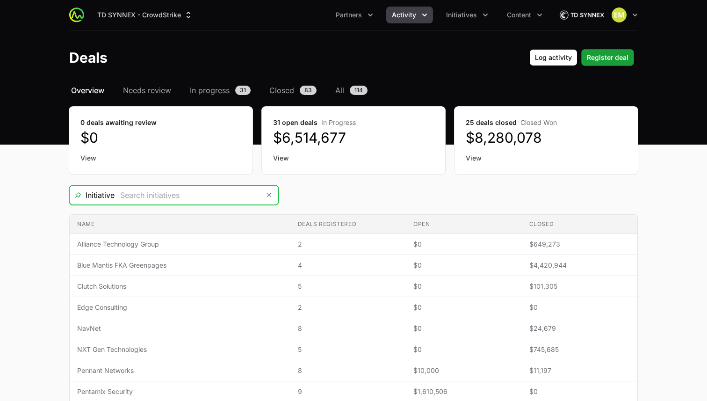
click at [184, 198] on input "Deals Filters" at bounding box center [187, 195] width 145 height 19
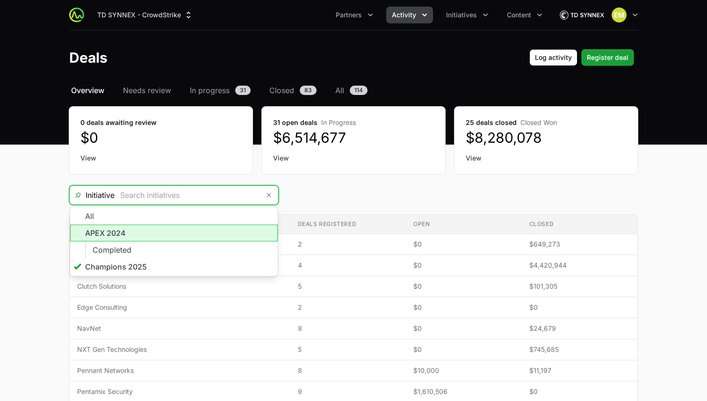
click at [173, 235] on li "APEX 2024" at bounding box center [174, 232] width 208 height 17
type input "APEX 2024"
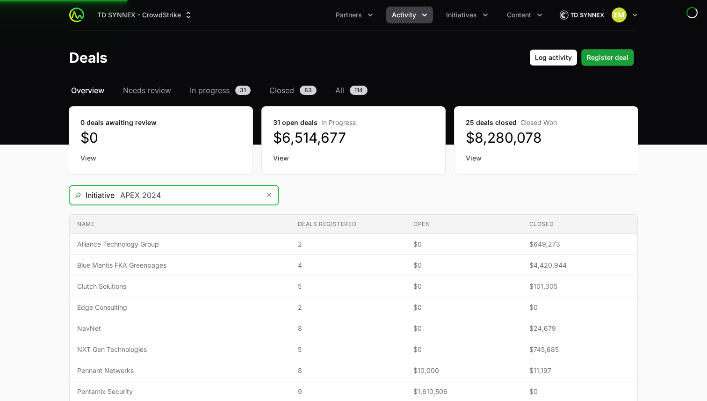
click at [177, 199] on input "APEX 2024" at bounding box center [187, 195] width 145 height 19
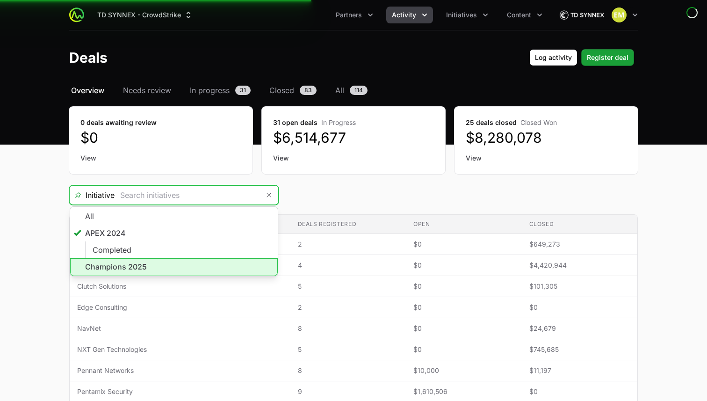
click at [152, 267] on li "Champions 2025" at bounding box center [174, 267] width 208 height 18
type input "Champions 2025"
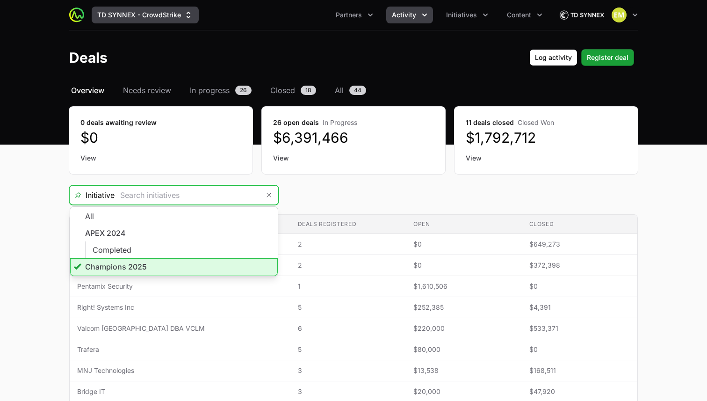
click at [148, 16] on button "TD SYNNEX - CrowdStrike" at bounding box center [145, 15] width 107 height 17
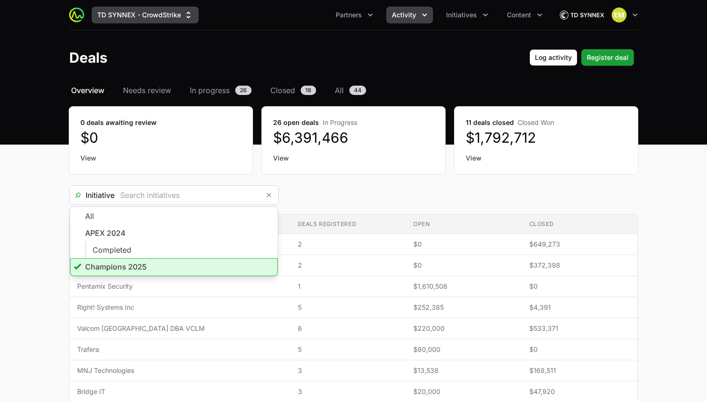
type input "Champions 2025"
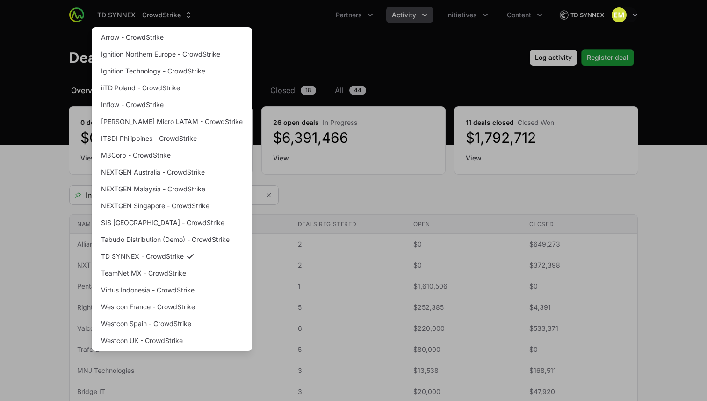
click at [148, 16] on div "Supplier switch menu" at bounding box center [353, 200] width 707 height 401
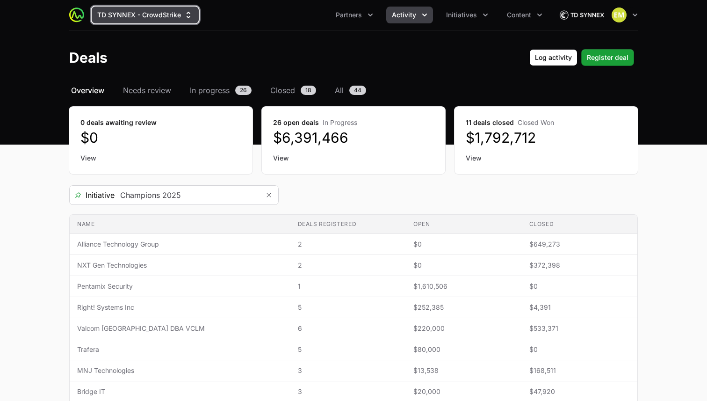
click at [149, 18] on button "TD SYNNEX - CrowdStrike" at bounding box center [145, 15] width 107 height 17
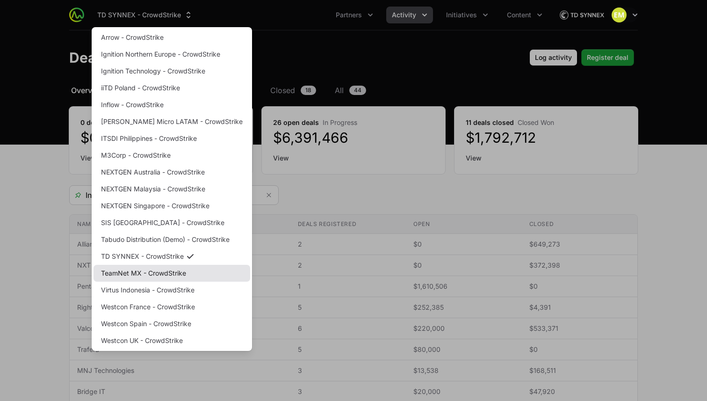
click at [159, 271] on link "TeamNet MX - CrowdStrike" at bounding box center [172, 273] width 157 height 17
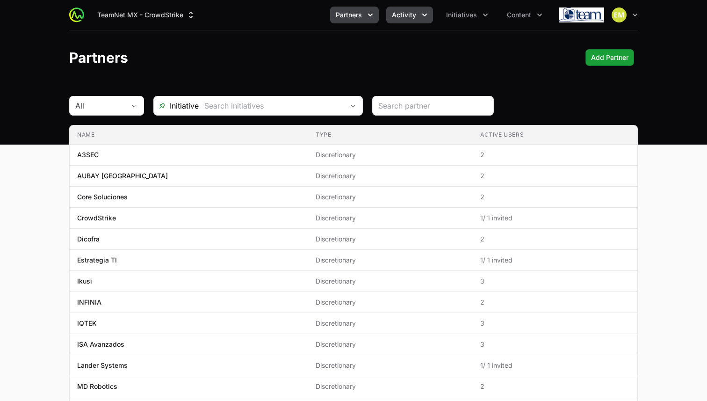
click at [400, 23] on button "Activity" at bounding box center [409, 15] width 47 height 17
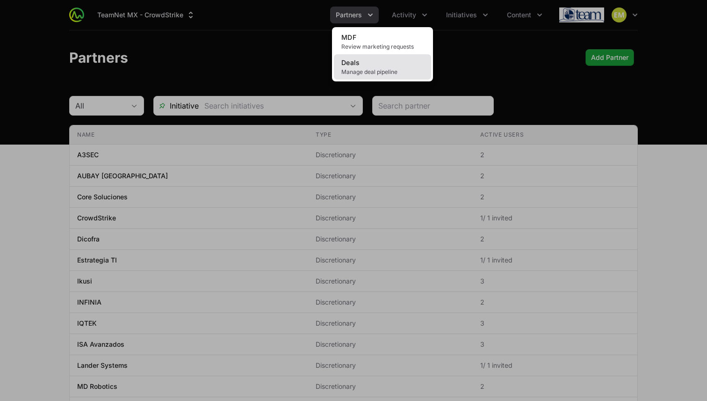
click at [393, 68] on link "Deals Manage deal pipeline" at bounding box center [382, 66] width 97 height 25
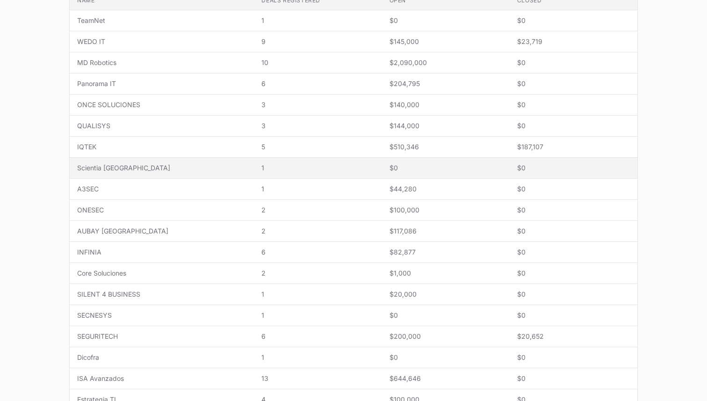
scroll to position [220, 0]
